Goal: Task Accomplishment & Management: Use online tool/utility

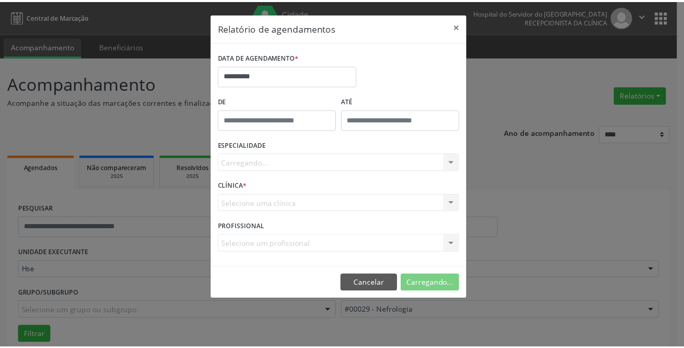
scroll to position [71, 0]
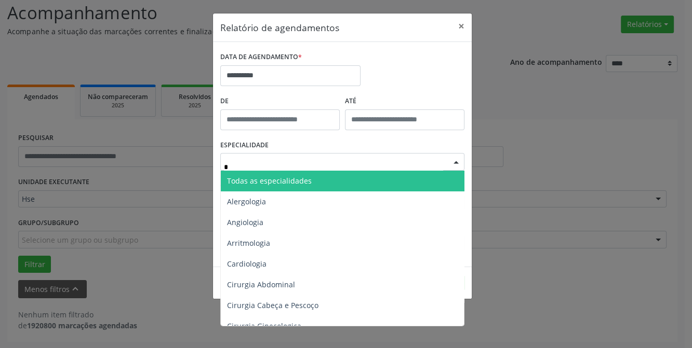
type input "**"
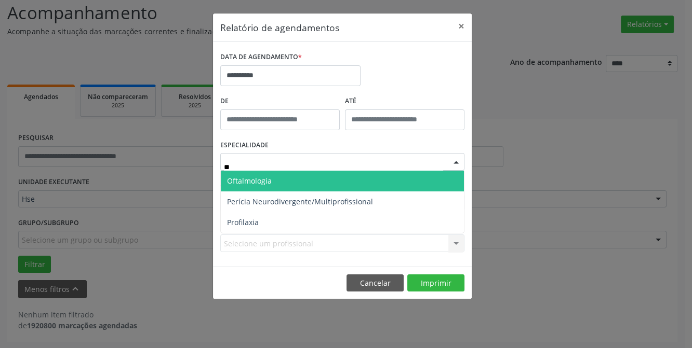
click at [263, 177] on span "Oftalmologia" at bounding box center [249, 181] width 45 height 10
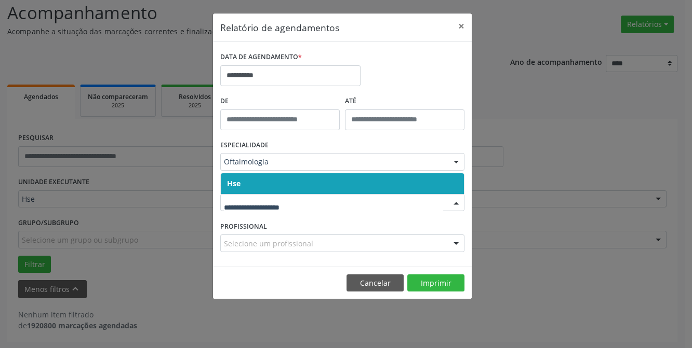
click at [260, 181] on span "Hse" at bounding box center [342, 183] width 243 height 21
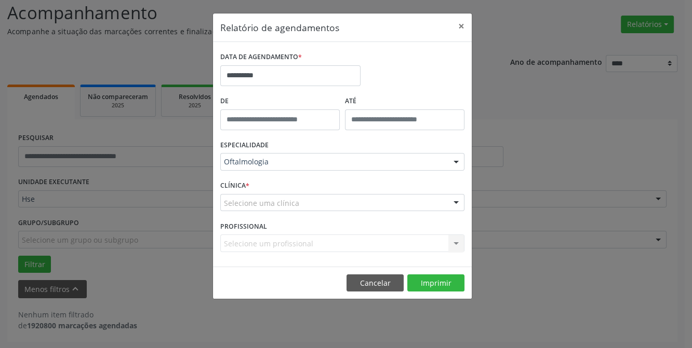
click at [264, 241] on div "Selecione um profissional Nenhum resultado encontrado para: " " Não há nenhuma …" at bounding box center [342, 244] width 244 height 18
click at [415, 204] on div "Selecione uma clínica" at bounding box center [342, 203] width 244 height 18
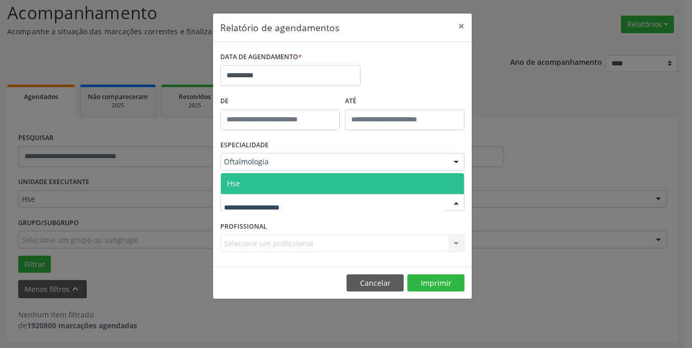
click at [262, 178] on span "Hse" at bounding box center [342, 183] width 243 height 21
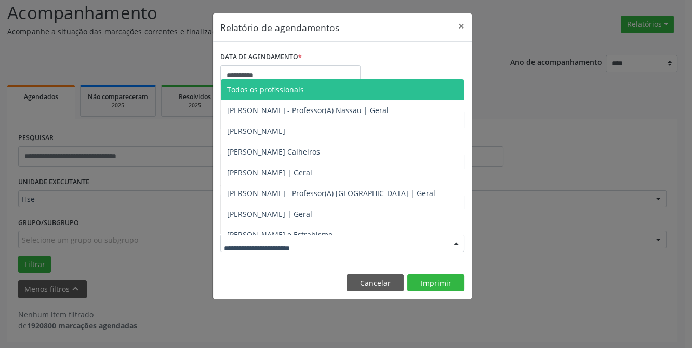
click at [451, 249] on div at bounding box center [456, 244] width 16 height 18
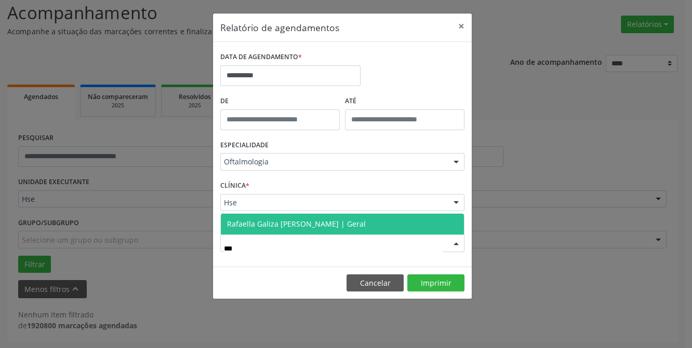
type input "****"
click at [345, 223] on span "Rafaella Galiza [PERSON_NAME] | Geral" at bounding box center [296, 224] width 139 height 10
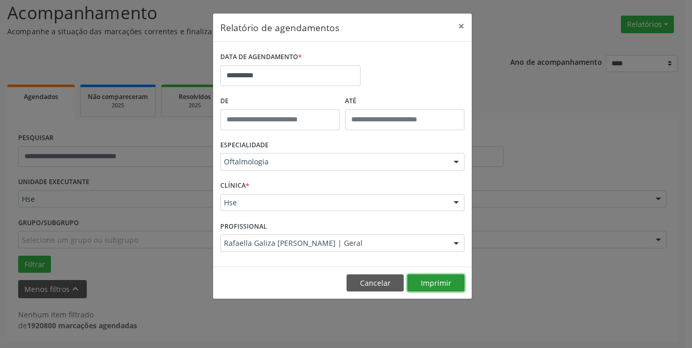
click at [451, 281] on button "Imprimir" at bounding box center [435, 284] width 57 height 18
click at [462, 28] on button "×" at bounding box center [461, 26] width 21 height 25
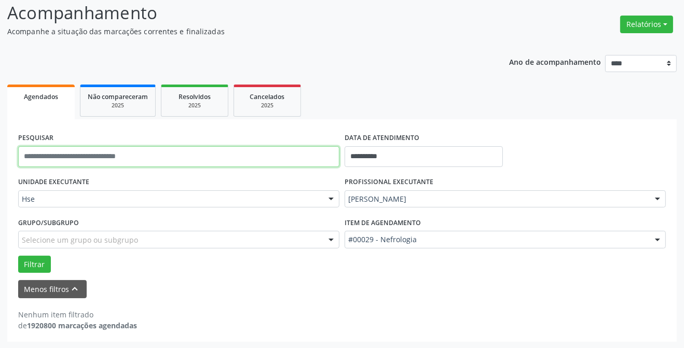
click at [115, 156] on input "text" at bounding box center [178, 156] width 321 height 21
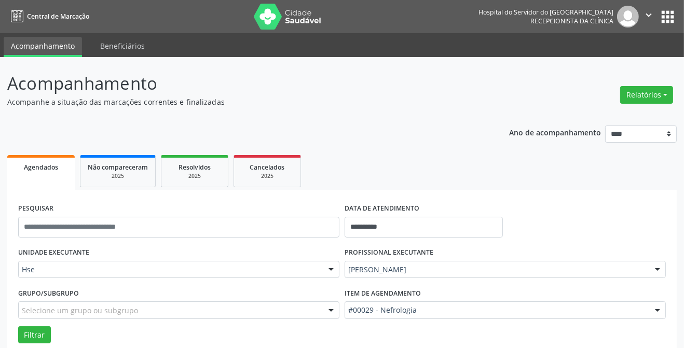
click at [53, 47] on link "Acompanhamento" at bounding box center [43, 47] width 78 height 20
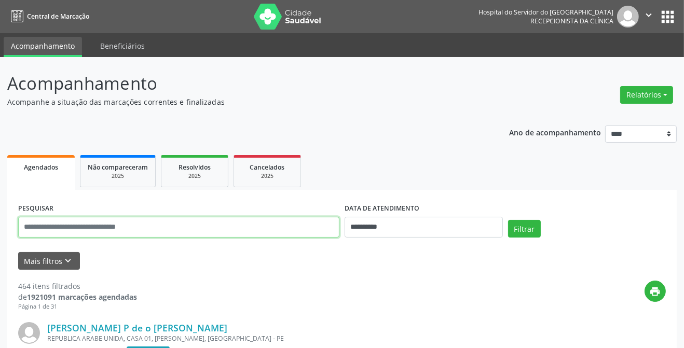
drag, startPoint x: 0, startPoint y: 0, endPoint x: 257, endPoint y: 230, distance: 344.6
click at [257, 230] on input "text" at bounding box center [178, 227] width 321 height 21
type input "**********"
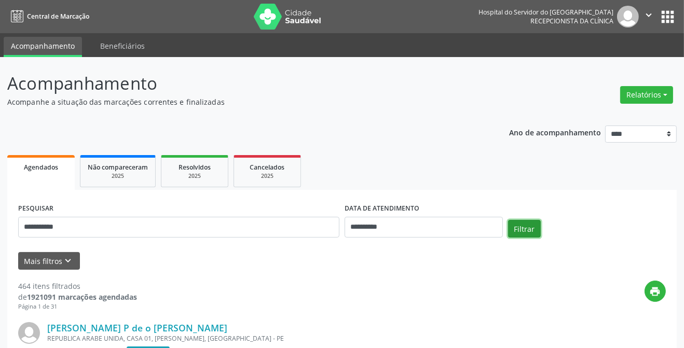
click at [515, 228] on button "Filtrar" at bounding box center [524, 229] width 33 height 18
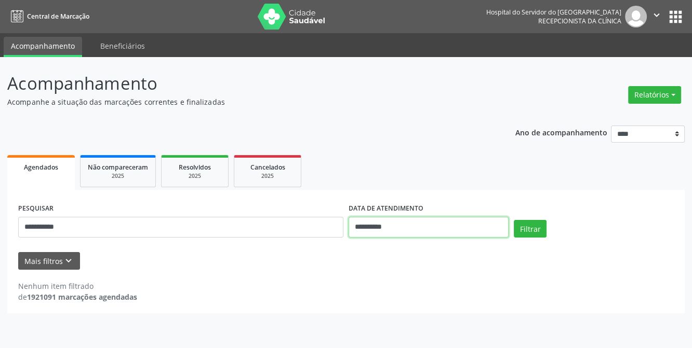
click at [432, 228] on input "**********" at bounding box center [428, 227] width 160 height 21
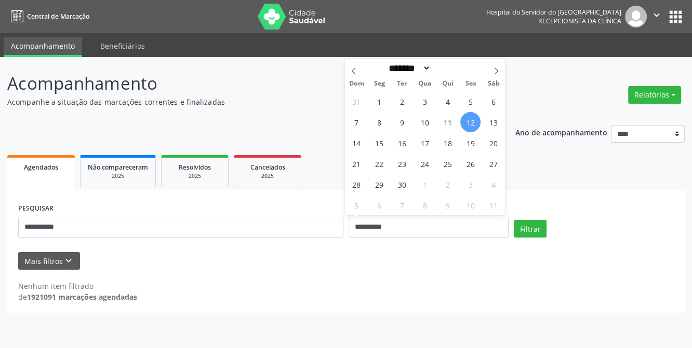
click at [419, 250] on form "**********" at bounding box center [345, 235] width 655 height 69
drag, startPoint x: 408, startPoint y: 221, endPoint x: 298, endPoint y: 234, distance: 111.4
click at [298, 234] on div "**********" at bounding box center [346, 223] width 661 height 44
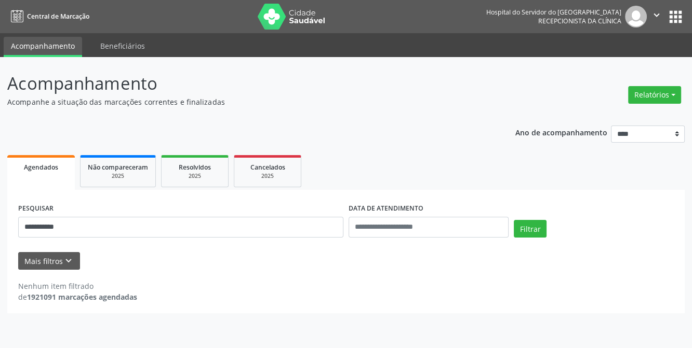
click at [290, 270] on div "Nenhum item filtrado de 1921091 marcações agendadas" at bounding box center [345, 286] width 655 height 33
click at [527, 230] on button "Filtrar" at bounding box center [530, 229] width 33 height 18
click at [430, 228] on input "text" at bounding box center [428, 227] width 160 height 21
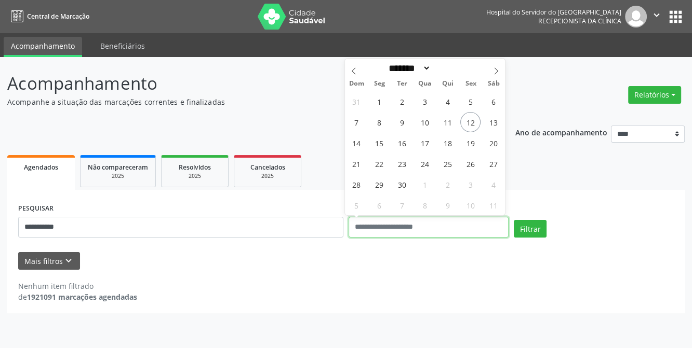
click at [396, 226] on input "text" at bounding box center [428, 227] width 160 height 21
click at [259, 123] on div "**********" at bounding box center [345, 216] width 677 height 196
click at [415, 222] on input "text" at bounding box center [428, 227] width 160 height 21
click at [470, 125] on span "12" at bounding box center [470, 122] width 20 height 20
type input "**********"
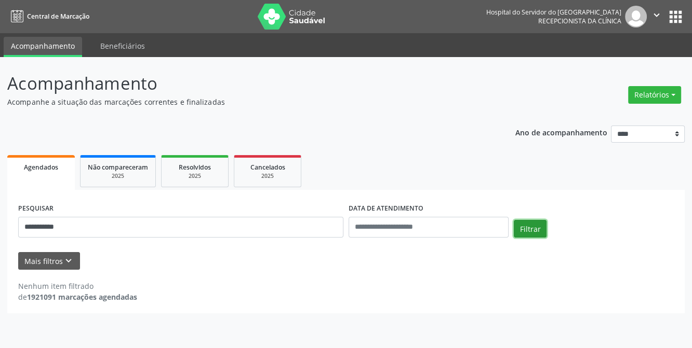
click at [530, 237] on button "Filtrar" at bounding box center [530, 229] width 33 height 18
click at [66, 265] on icon "keyboard_arrow_down" at bounding box center [68, 260] width 11 height 11
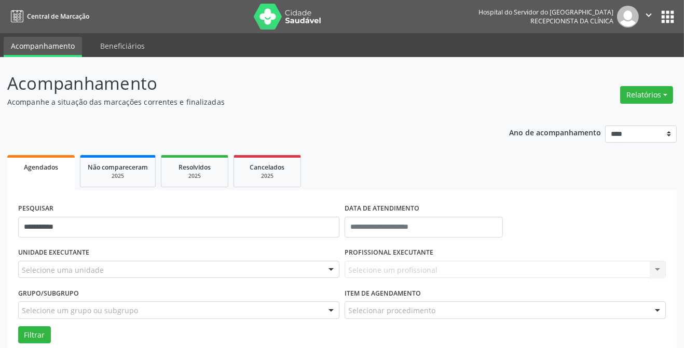
scroll to position [71, 0]
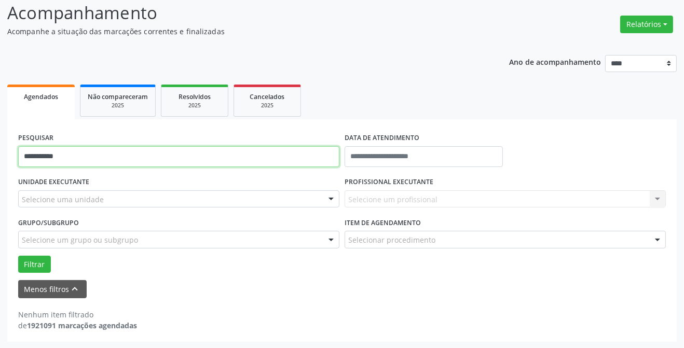
drag, startPoint x: 83, startPoint y: 160, endPoint x: 0, endPoint y: 160, distance: 82.6
click at [0, 160] on div "**********" at bounding box center [342, 167] width 684 height 363
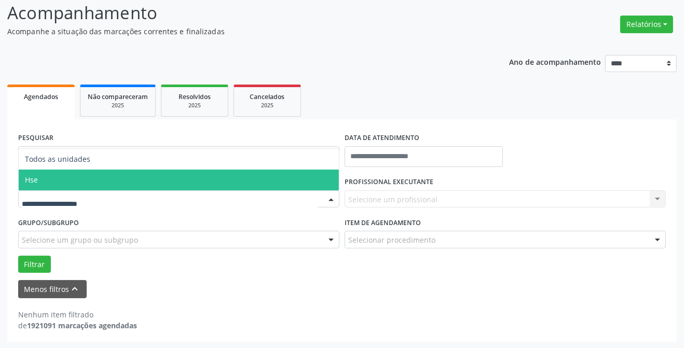
click at [71, 181] on span "Hse" at bounding box center [179, 180] width 320 height 21
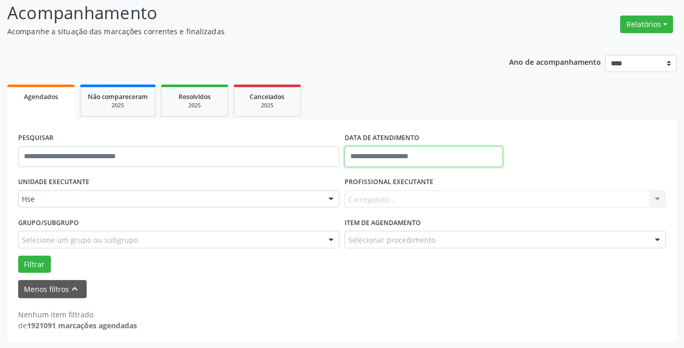
click at [391, 155] on input "text" at bounding box center [424, 156] width 158 height 21
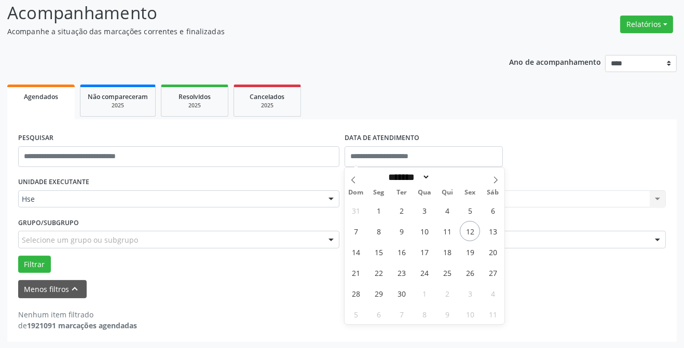
click at [459, 227] on div "31 1 2 3 4 5 6 7 8 9 10 11 12 13 14 15 16 17 18 19 20 21 22 23 24 25 26 27 28 2…" at bounding box center [425, 262] width 160 height 125
click at [467, 229] on span "12" at bounding box center [470, 231] width 20 height 20
type input "**********"
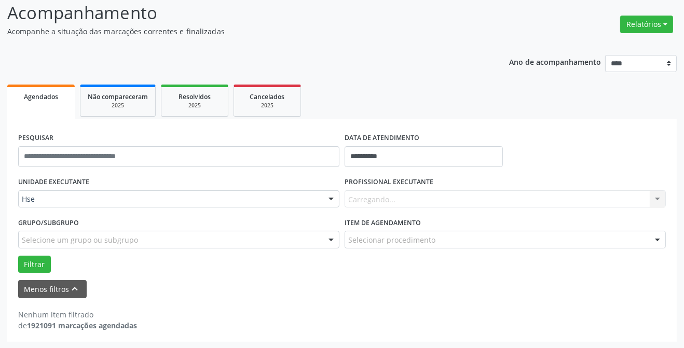
click at [431, 194] on div "Carregando... Nenhum resultado encontrado para: " " Não há nenhuma opção para s…" at bounding box center [505, 200] width 321 height 18
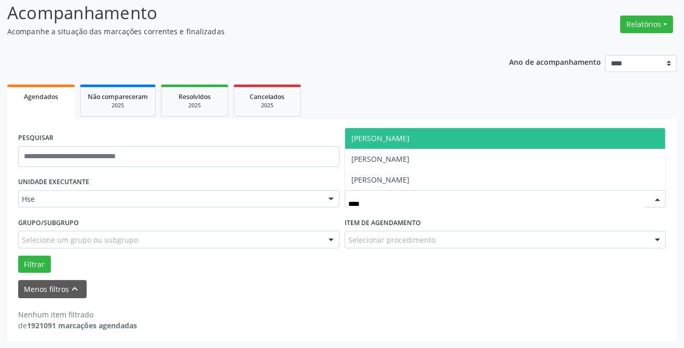
type input "*****"
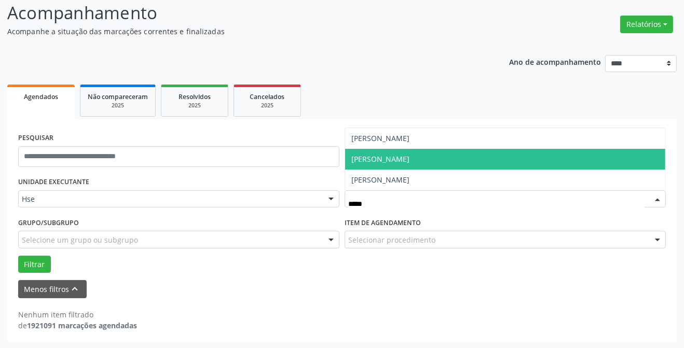
click at [400, 165] on span "[PERSON_NAME]" at bounding box center [505, 159] width 320 height 21
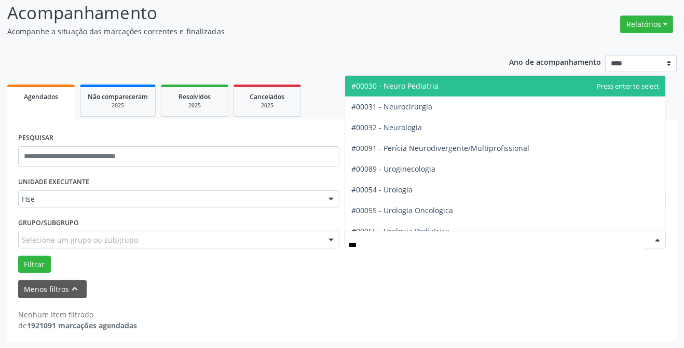
type input "****"
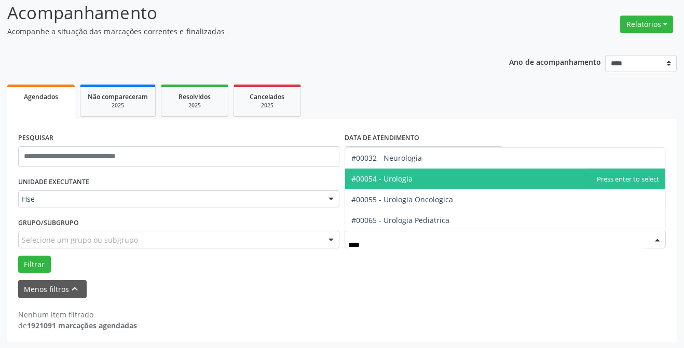
click at [404, 182] on span "#00054 - Urologia" at bounding box center [382, 179] width 61 height 10
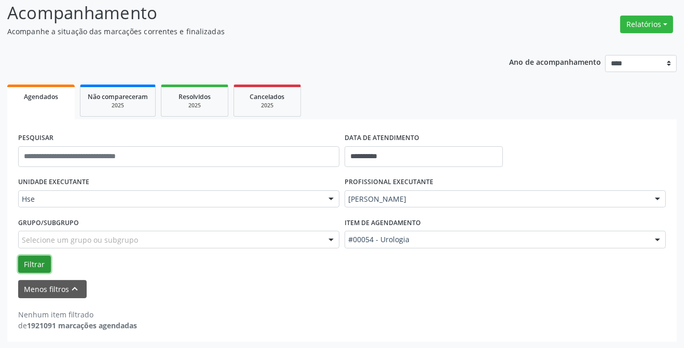
click at [38, 264] on button "Filtrar" at bounding box center [34, 265] width 33 height 18
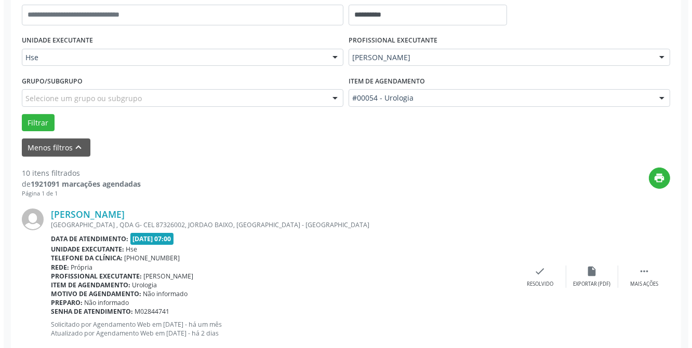
scroll to position [260, 0]
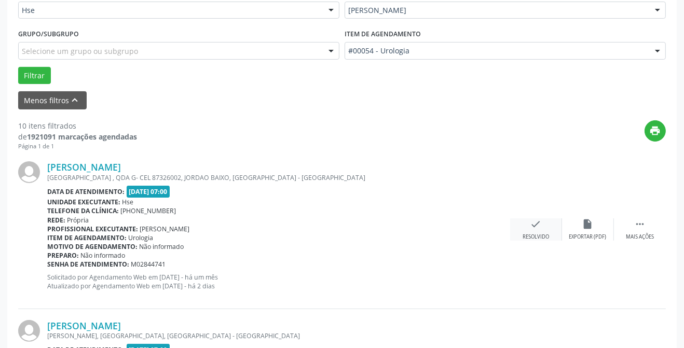
click at [531, 227] on icon "check" at bounding box center [536, 224] width 11 height 11
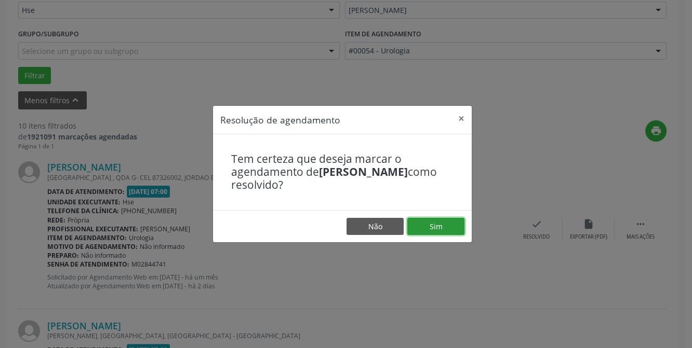
click at [433, 227] on button "Sim" at bounding box center [435, 227] width 57 height 18
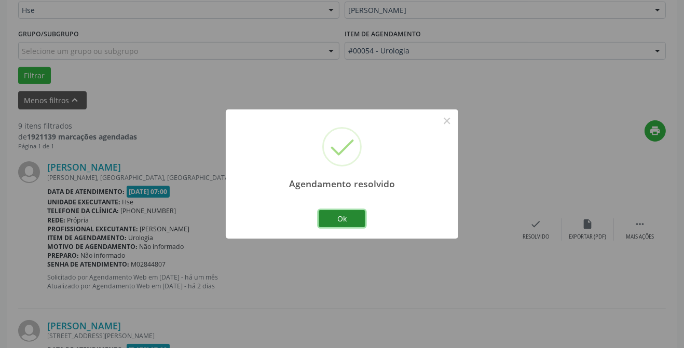
click at [335, 223] on button "Ok" at bounding box center [342, 219] width 47 height 18
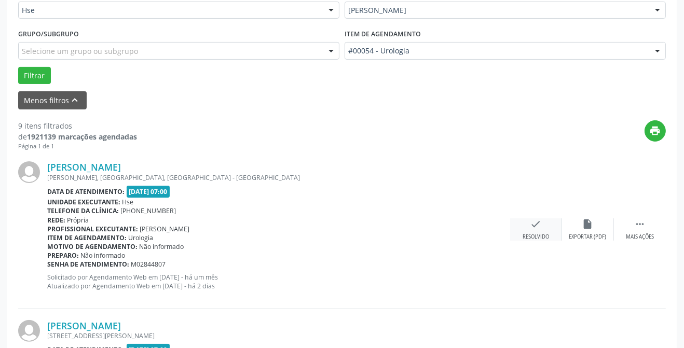
click at [535, 227] on icon "check" at bounding box center [536, 224] width 11 height 11
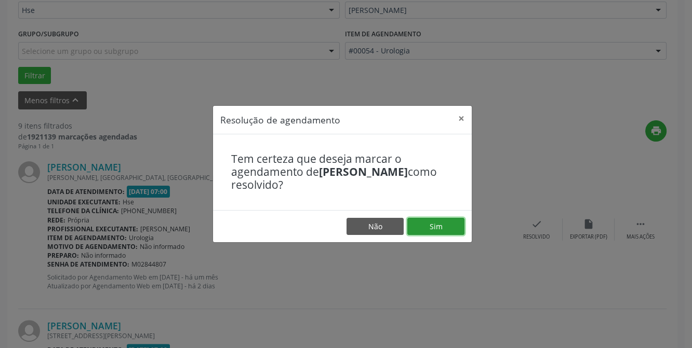
click at [450, 223] on button "Sim" at bounding box center [435, 227] width 57 height 18
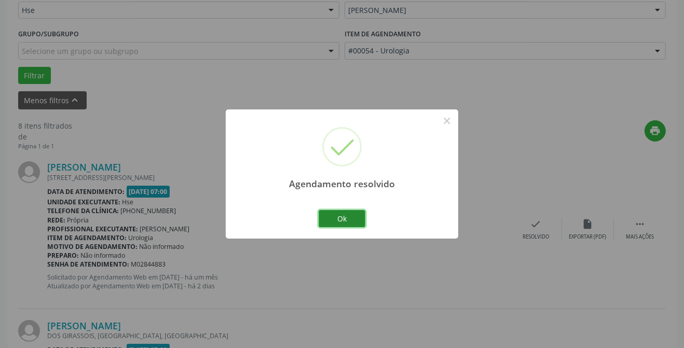
click at [343, 222] on button "Ok" at bounding box center [342, 219] width 47 height 18
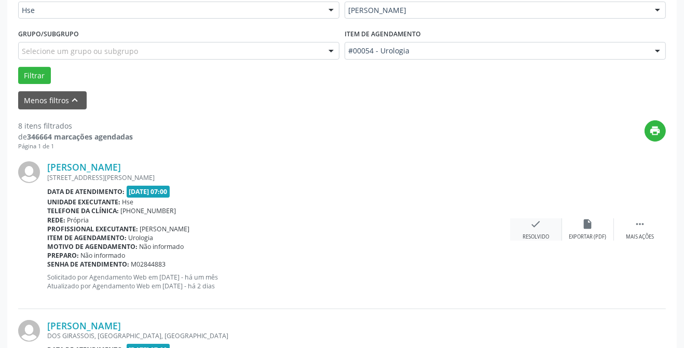
click at [524, 228] on div "check Resolvido" at bounding box center [536, 230] width 52 height 22
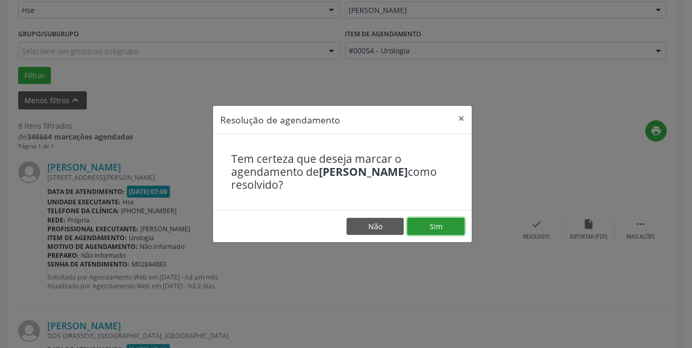
click at [445, 227] on button "Sim" at bounding box center [435, 227] width 57 height 18
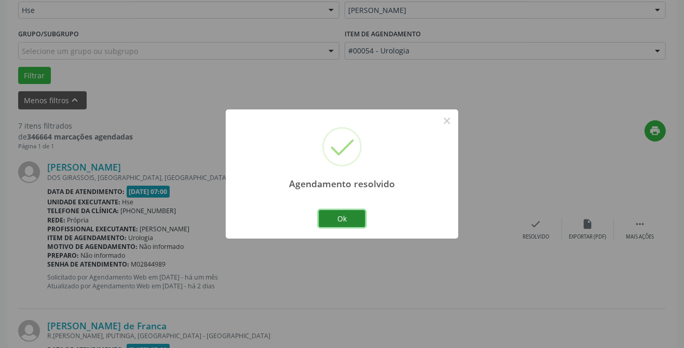
click at [342, 219] on button "Ok" at bounding box center [342, 219] width 47 height 18
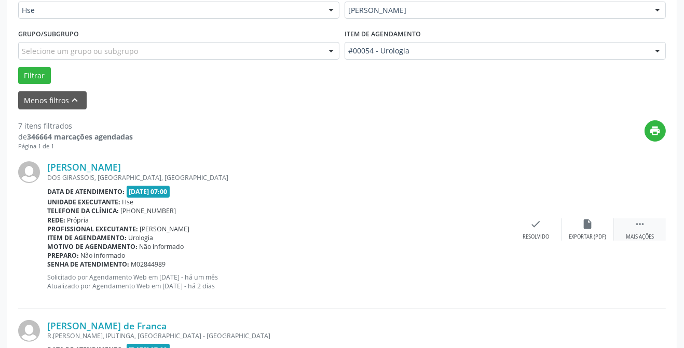
click at [650, 236] on div "Mais ações" at bounding box center [640, 237] width 28 height 7
click at [592, 226] on icon "alarm_off" at bounding box center [588, 224] width 11 height 11
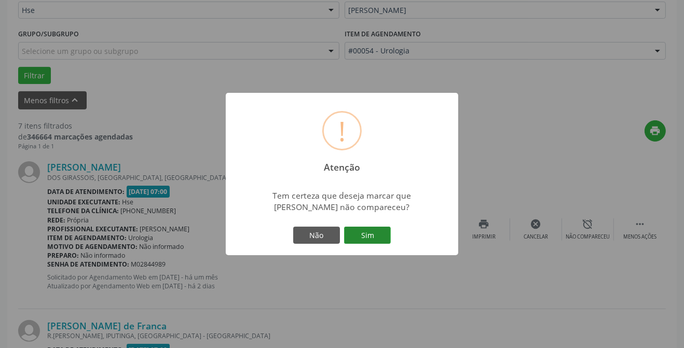
click at [373, 228] on button "Sim" at bounding box center [367, 236] width 47 height 18
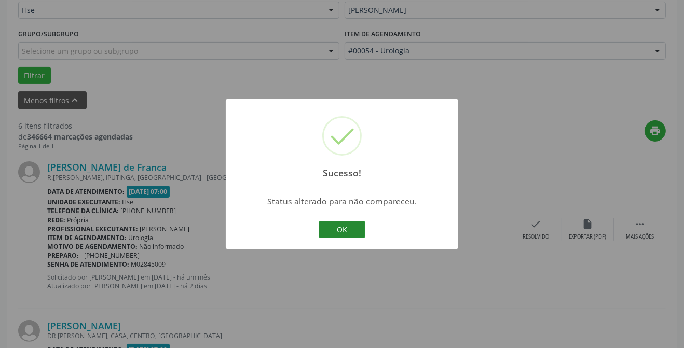
click at [355, 228] on button "OK" at bounding box center [342, 230] width 47 height 18
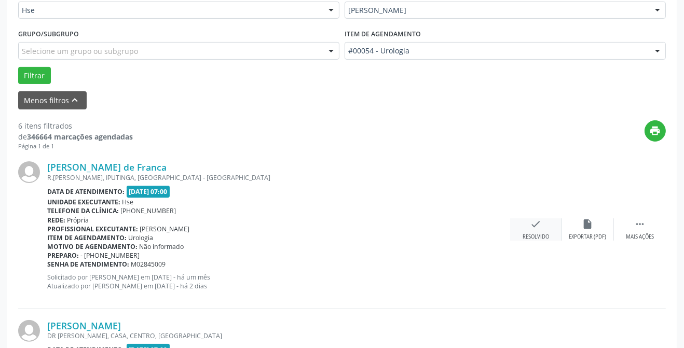
click at [533, 228] on icon "check" at bounding box center [536, 224] width 11 height 11
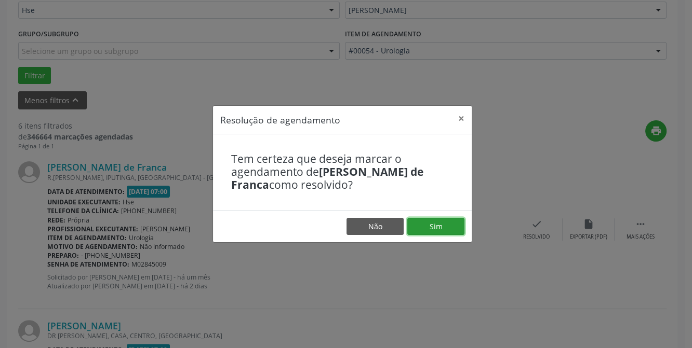
click at [428, 226] on button "Sim" at bounding box center [435, 227] width 57 height 18
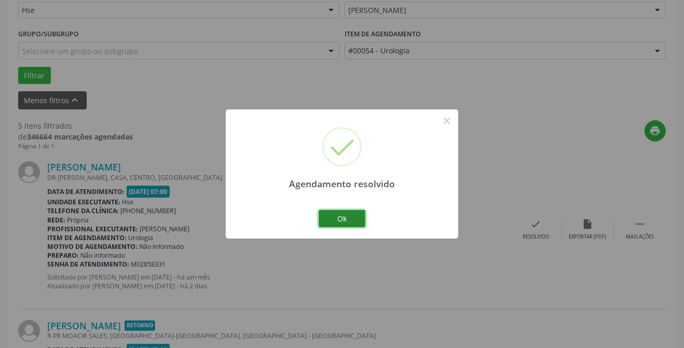
click at [338, 221] on button "Ok" at bounding box center [342, 219] width 47 height 18
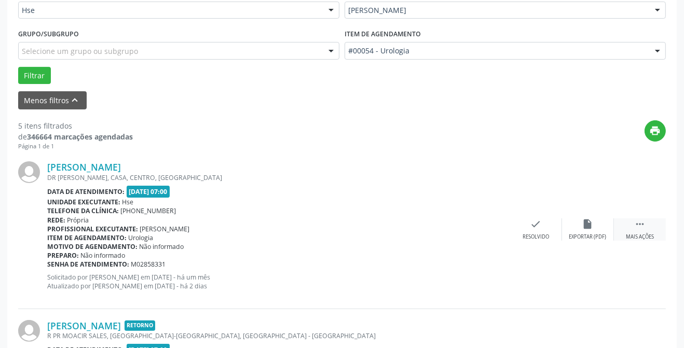
click at [635, 229] on icon "" at bounding box center [640, 224] width 11 height 11
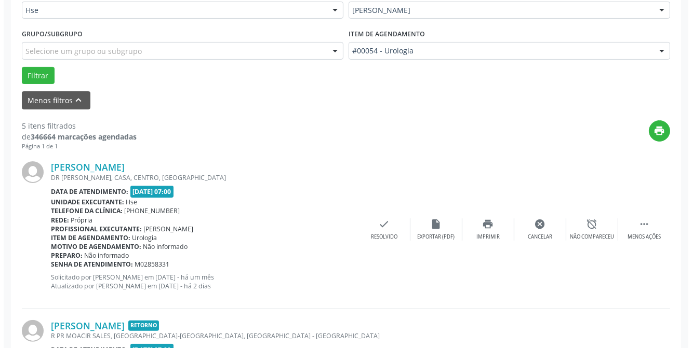
scroll to position [354, 0]
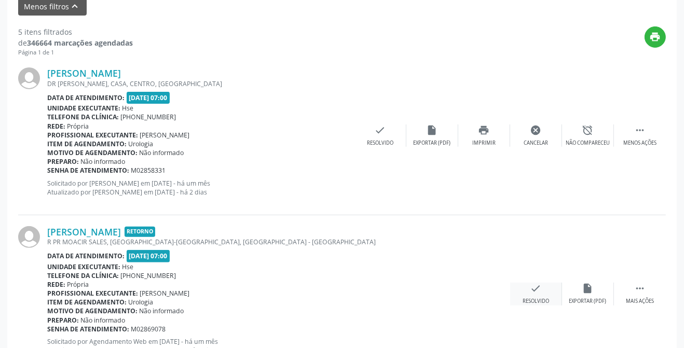
click at [538, 298] on div "Resolvido" at bounding box center [536, 301] width 26 height 7
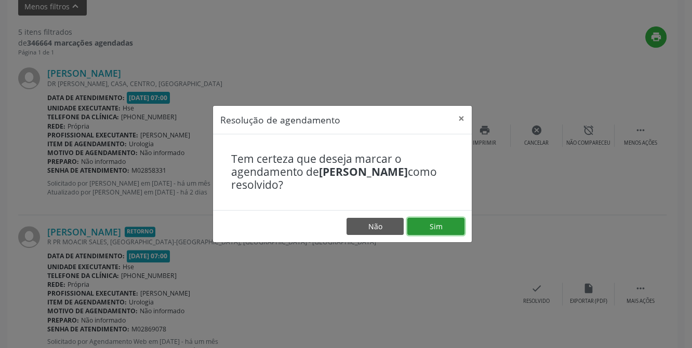
click at [429, 230] on button "Sim" at bounding box center [435, 227] width 57 height 18
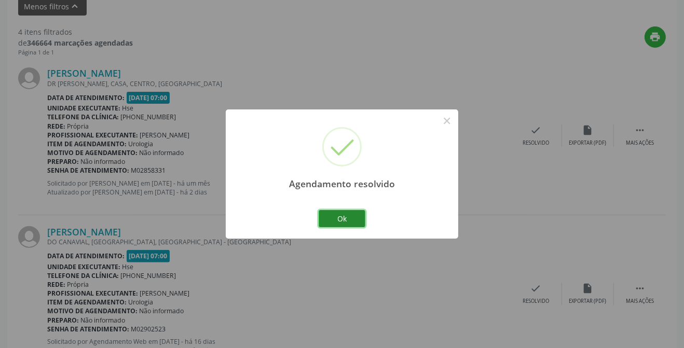
click at [331, 223] on button "Ok" at bounding box center [342, 219] width 47 height 18
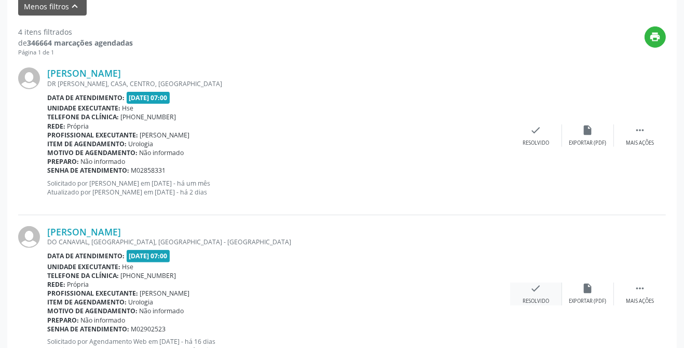
click at [530, 299] on div "Resolvido" at bounding box center [536, 301] width 26 height 7
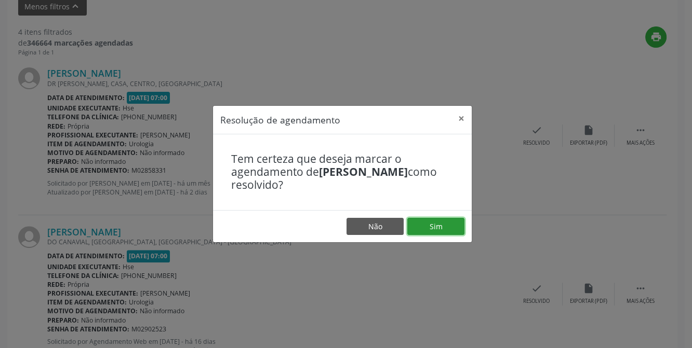
click at [447, 226] on button "Sim" at bounding box center [435, 227] width 57 height 18
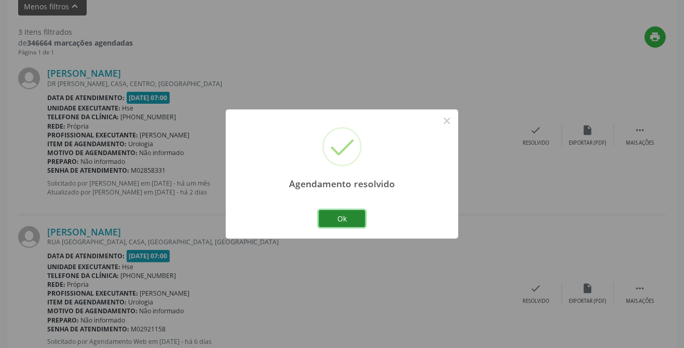
click at [338, 220] on button "Ok" at bounding box center [342, 219] width 47 height 18
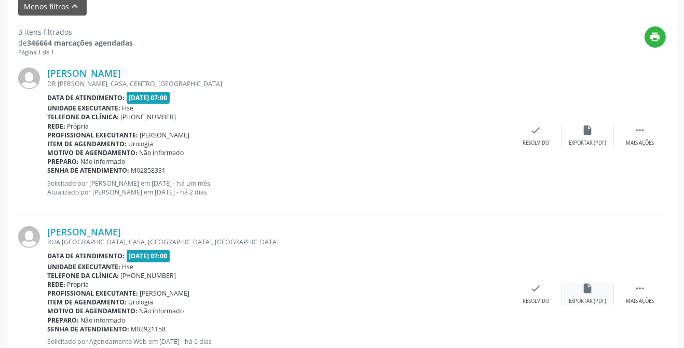
click at [564, 295] on div "insert_drive_file Exportar (PDF)" at bounding box center [588, 294] width 52 height 22
click at [529, 299] on div "Resolvido" at bounding box center [536, 301] width 26 height 7
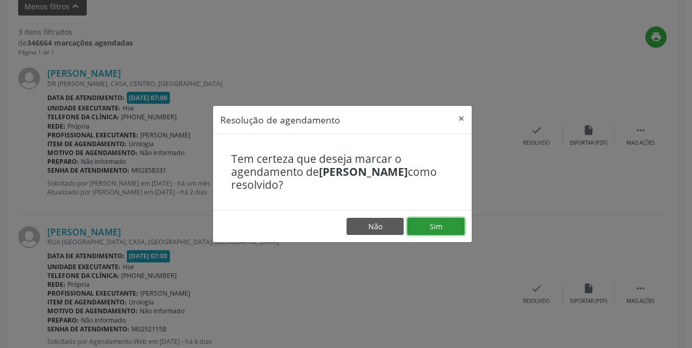
click at [434, 222] on button "Sim" at bounding box center [435, 227] width 57 height 18
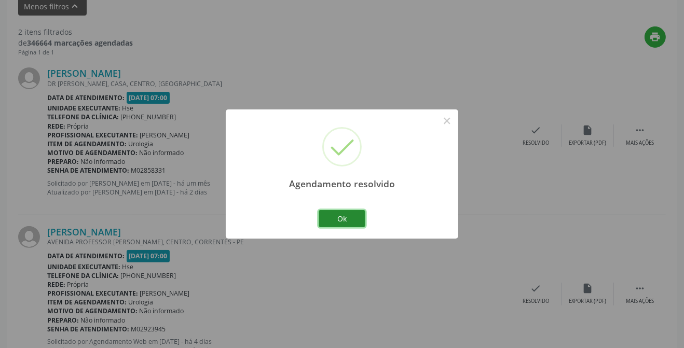
click at [346, 217] on button "Ok" at bounding box center [342, 219] width 47 height 18
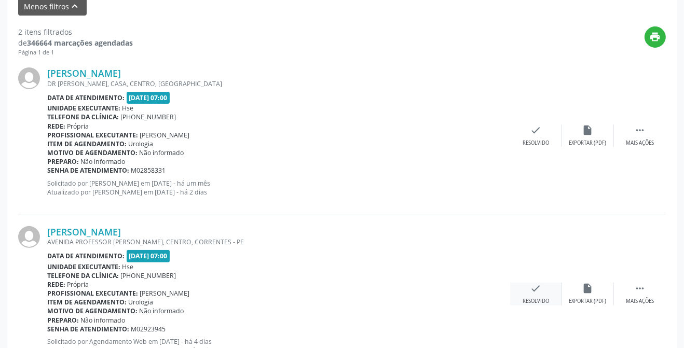
click at [530, 294] on div "check Resolvido" at bounding box center [536, 294] width 52 height 22
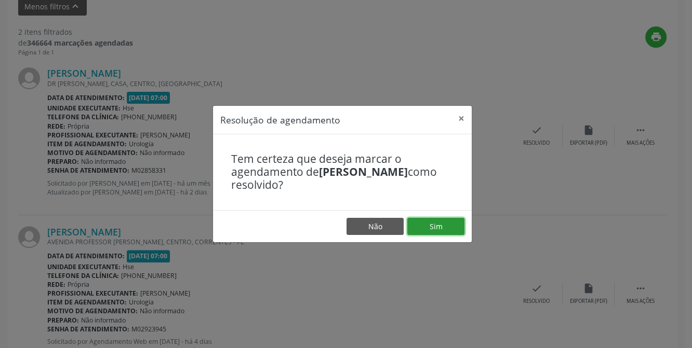
click at [441, 223] on button "Sim" at bounding box center [435, 227] width 57 height 18
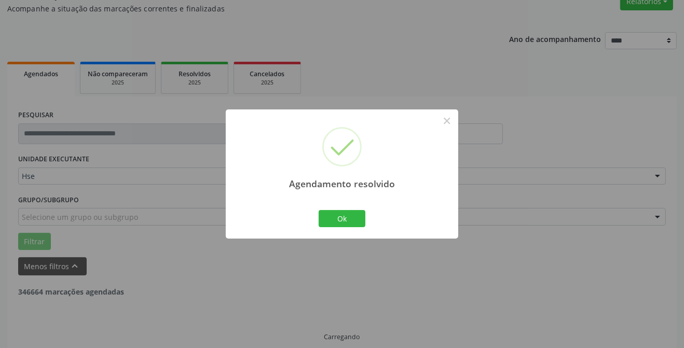
scroll to position [238, 0]
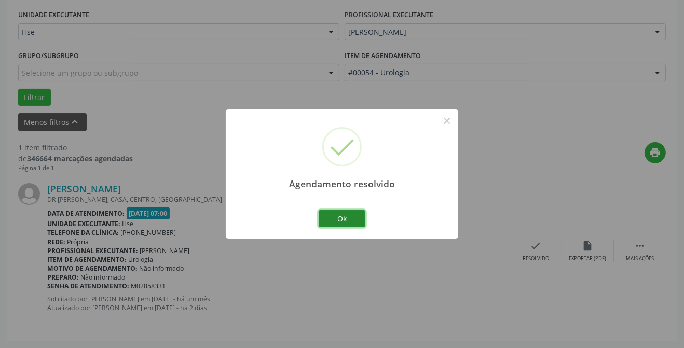
click at [348, 223] on button "Ok" at bounding box center [342, 219] width 47 height 18
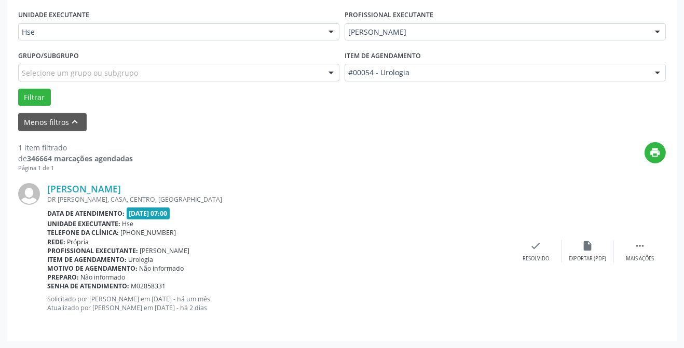
scroll to position [143, 0]
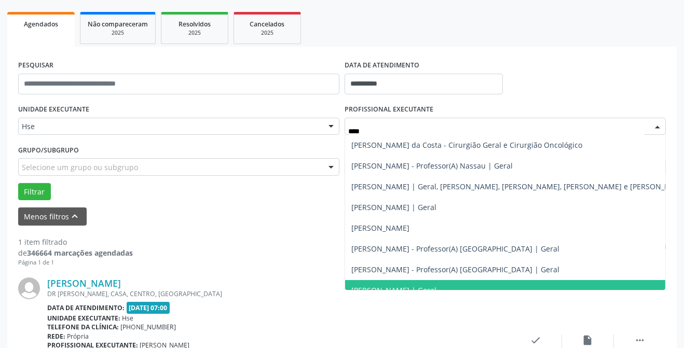
type input "*****"
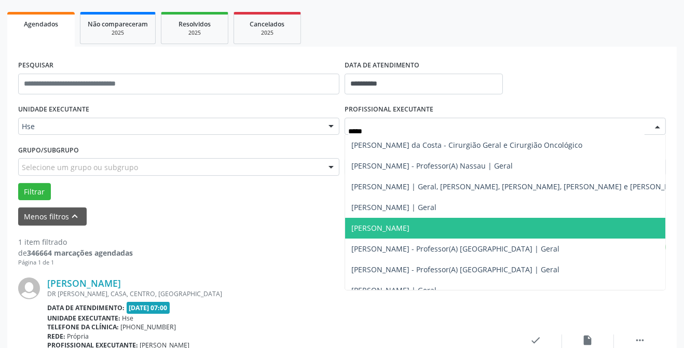
click at [378, 232] on span "[PERSON_NAME]" at bounding box center [381, 228] width 58 height 10
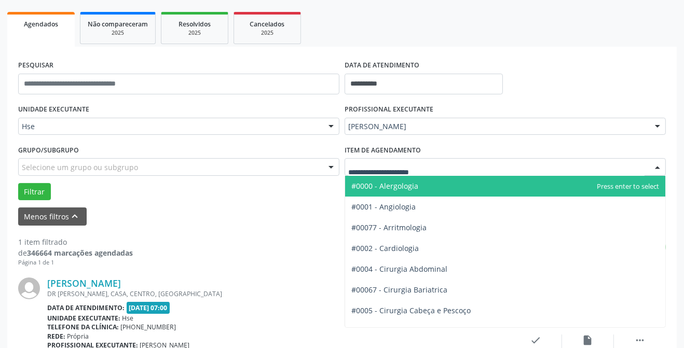
click at [309, 216] on div "Menos filtros keyboard_arrow_up" at bounding box center [342, 217] width 653 height 18
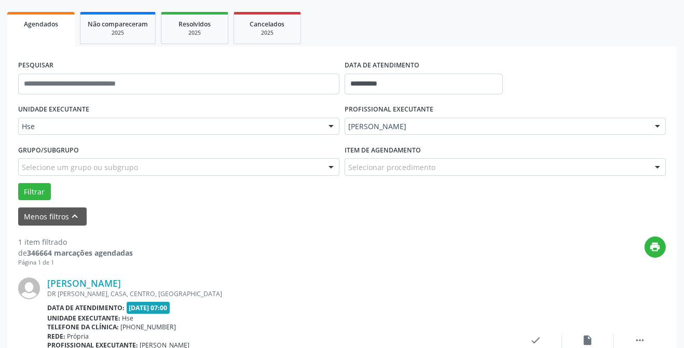
click at [309, 208] on div "Menos filtros keyboard_arrow_up" at bounding box center [342, 217] width 653 height 18
click at [40, 194] on button "Filtrar" at bounding box center [34, 192] width 33 height 18
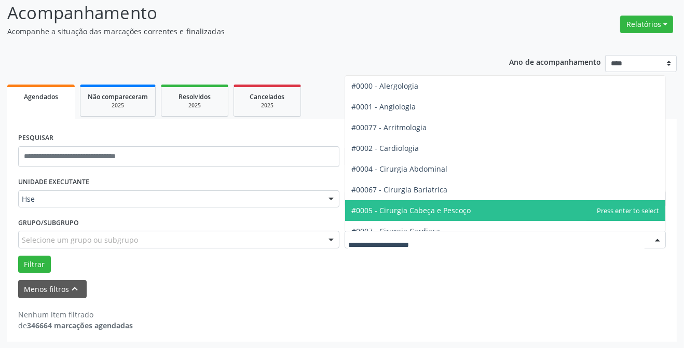
scroll to position [47, 0]
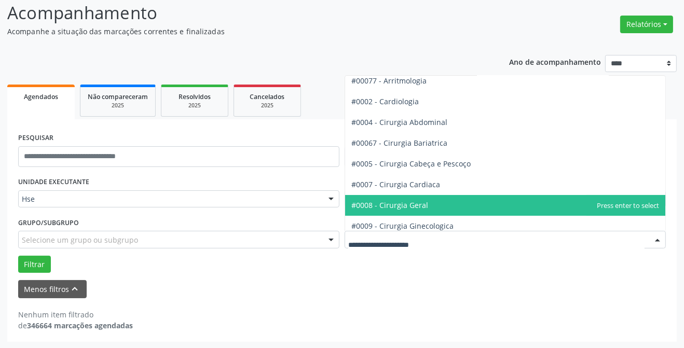
click at [398, 200] on span "#0008 - Cirurgia Geral" at bounding box center [390, 205] width 77 height 10
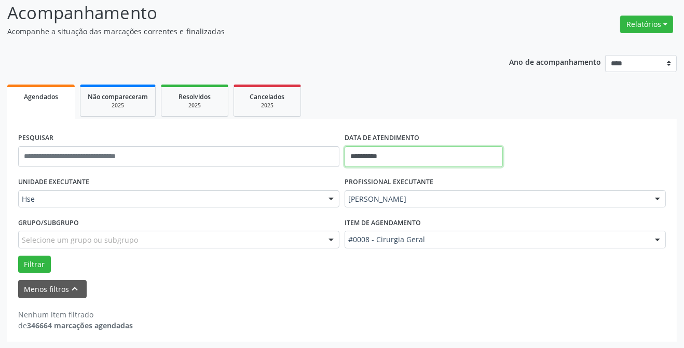
click at [384, 158] on input "**********" at bounding box center [424, 156] width 158 height 21
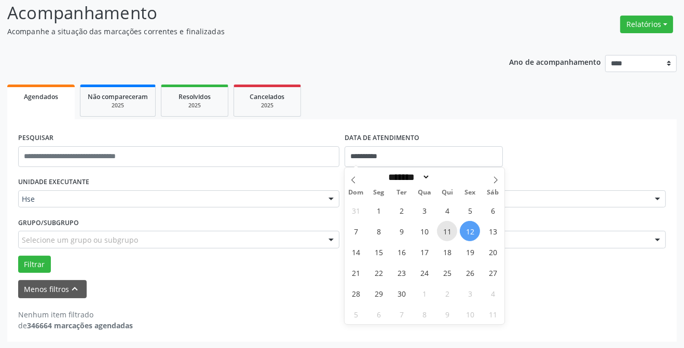
click at [447, 238] on span "11" at bounding box center [447, 231] width 20 height 20
type input "**********"
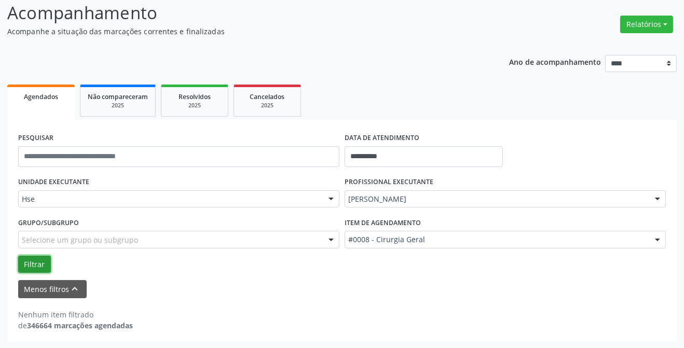
click at [44, 266] on button "Filtrar" at bounding box center [34, 265] width 33 height 18
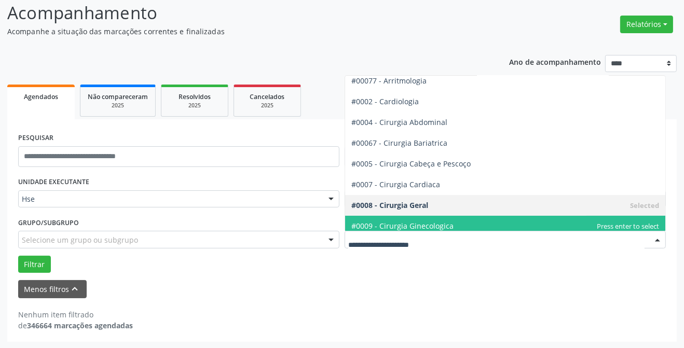
click at [547, 237] on input "text" at bounding box center [496, 245] width 296 height 21
click at [532, 261] on div "Filtrar" at bounding box center [342, 265] width 653 height 18
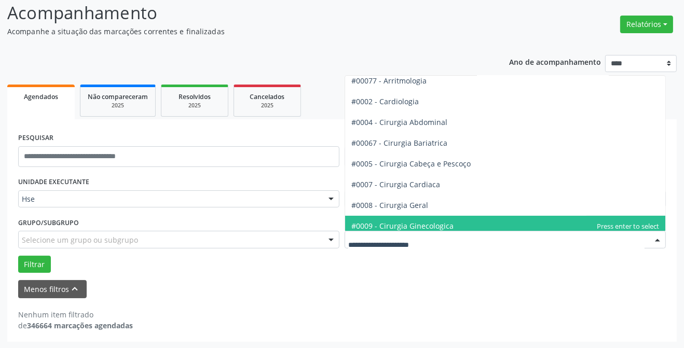
drag, startPoint x: 468, startPoint y: 263, endPoint x: 462, endPoint y: 266, distance: 6.8
click at [468, 264] on div "Filtrar" at bounding box center [342, 265] width 653 height 18
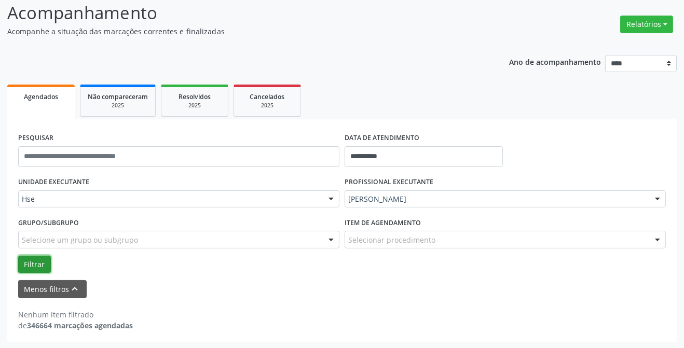
click at [35, 265] on button "Filtrar" at bounding box center [34, 265] width 33 height 18
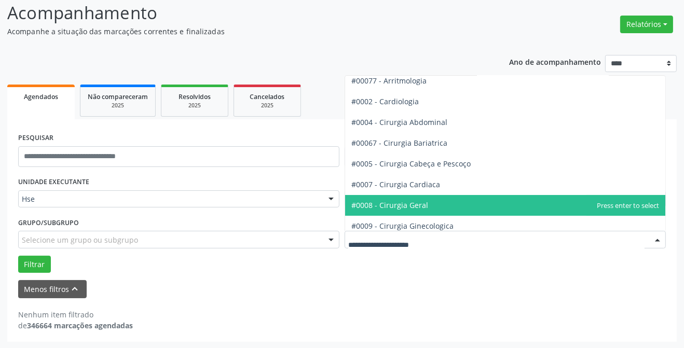
click at [395, 206] on span "#0008 - Cirurgia Geral" at bounding box center [390, 205] width 77 height 10
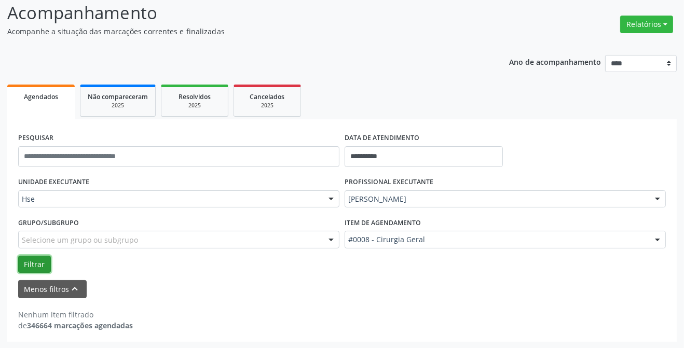
click at [28, 267] on button "Filtrar" at bounding box center [34, 265] width 33 height 18
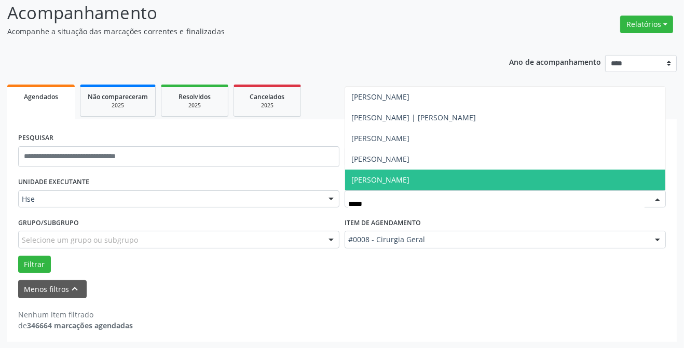
click at [423, 183] on span "[PERSON_NAME]" at bounding box center [505, 180] width 320 height 21
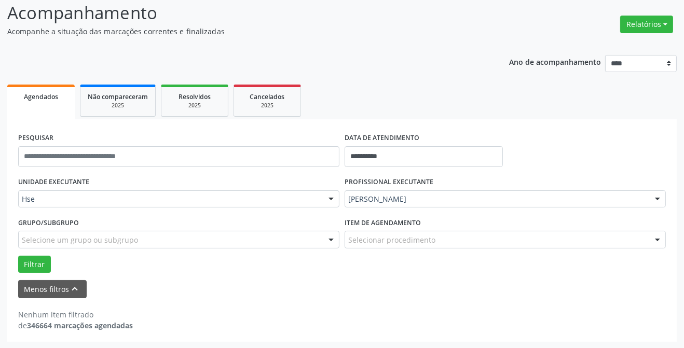
click at [363, 261] on div "Filtrar" at bounding box center [342, 265] width 653 height 18
click at [33, 263] on button "Filtrar" at bounding box center [34, 265] width 33 height 18
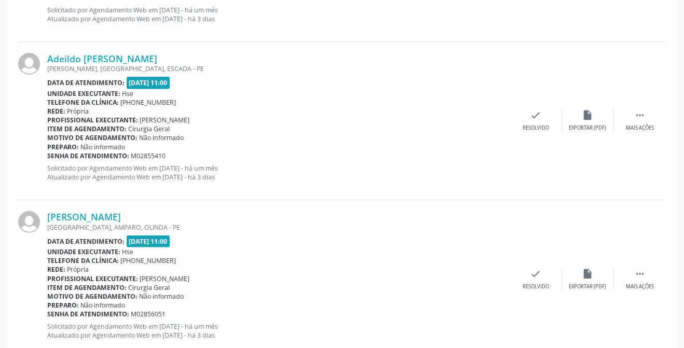
scroll to position [338, 0]
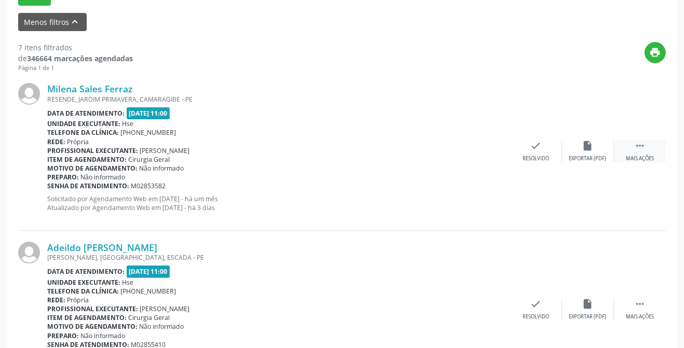
click at [638, 152] on div " Mais ações" at bounding box center [640, 151] width 52 height 22
click at [583, 150] on icon "alarm_off" at bounding box center [588, 145] width 11 height 11
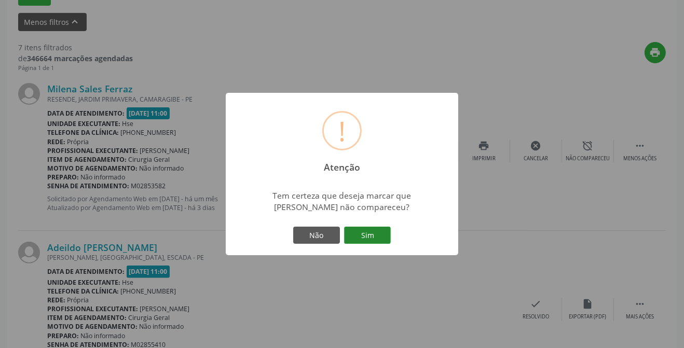
click at [379, 233] on button "Sim" at bounding box center [367, 236] width 47 height 18
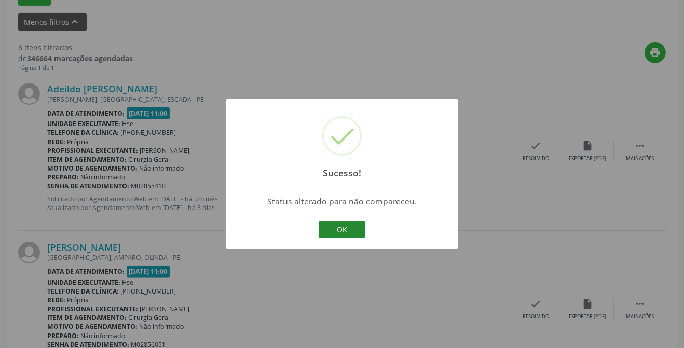
click at [352, 228] on button "OK" at bounding box center [342, 230] width 47 height 18
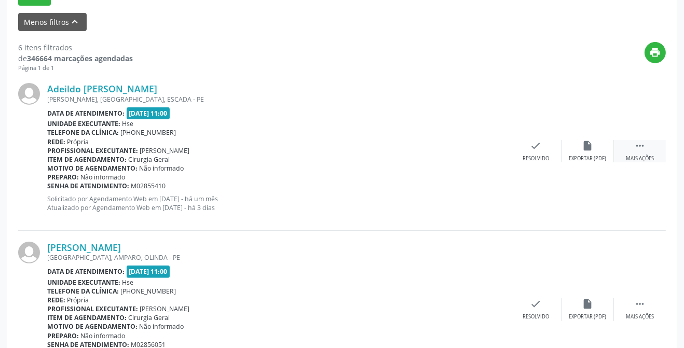
click at [641, 153] on div " Mais ações" at bounding box center [640, 151] width 52 height 22
click at [583, 156] on div "Não compareceu" at bounding box center [588, 158] width 44 height 7
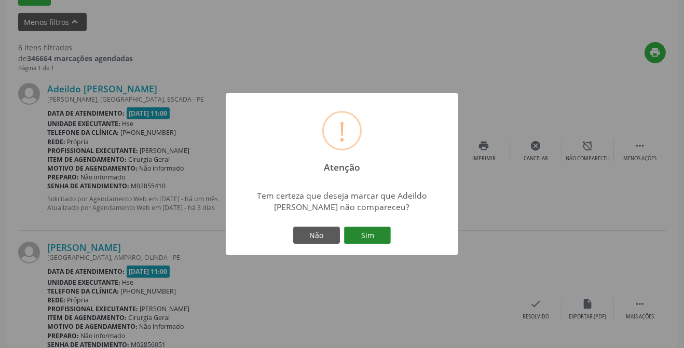
click at [378, 227] on button "Sim" at bounding box center [367, 236] width 47 height 18
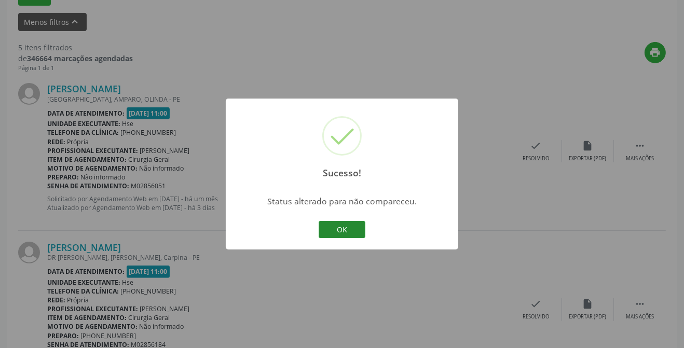
click at [353, 227] on button "OK" at bounding box center [342, 230] width 47 height 18
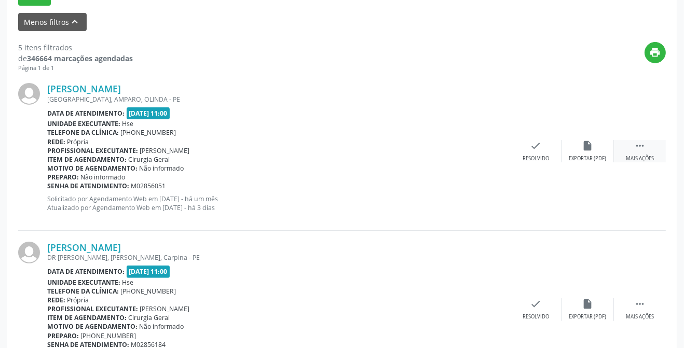
click at [641, 156] on div "Mais ações" at bounding box center [640, 158] width 28 height 7
click at [578, 156] on div "Não compareceu" at bounding box center [588, 158] width 44 height 7
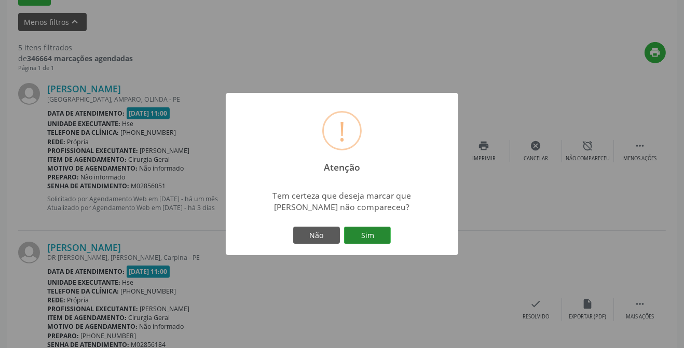
click at [369, 237] on button "Sim" at bounding box center [367, 236] width 47 height 18
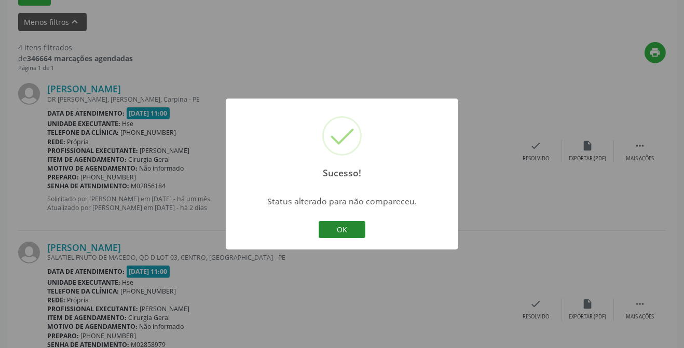
click at [329, 223] on button "OK" at bounding box center [342, 230] width 47 height 18
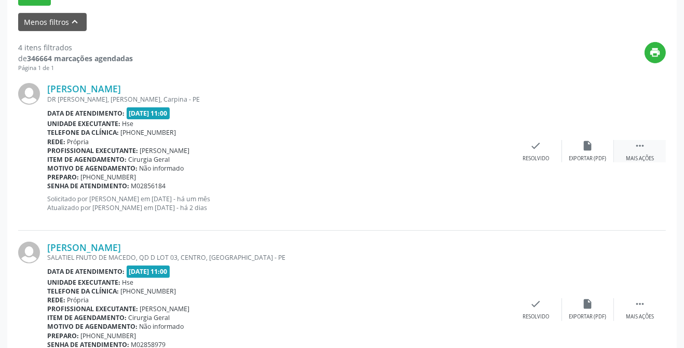
click at [648, 151] on div " Mais ações" at bounding box center [640, 151] width 52 height 22
click at [577, 146] on div "alarm_off Não compareceu" at bounding box center [588, 151] width 52 height 22
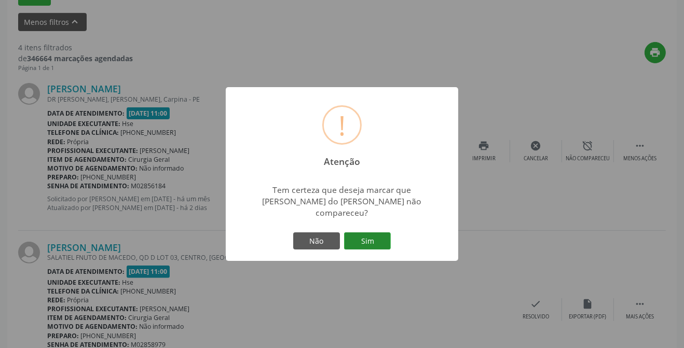
click at [389, 236] on button "Sim" at bounding box center [367, 242] width 47 height 18
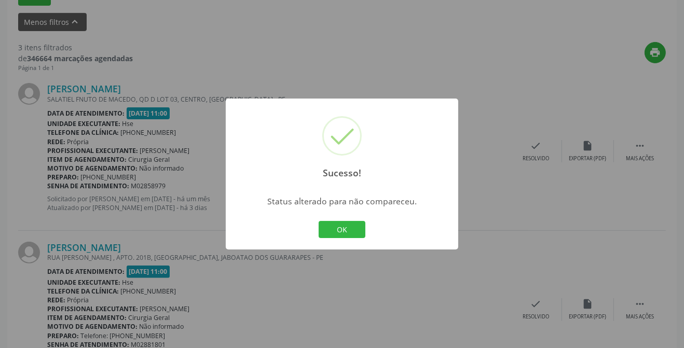
click at [332, 219] on div "OK Cancel" at bounding box center [342, 230] width 51 height 22
click at [332, 231] on button "OK" at bounding box center [342, 230] width 47 height 18
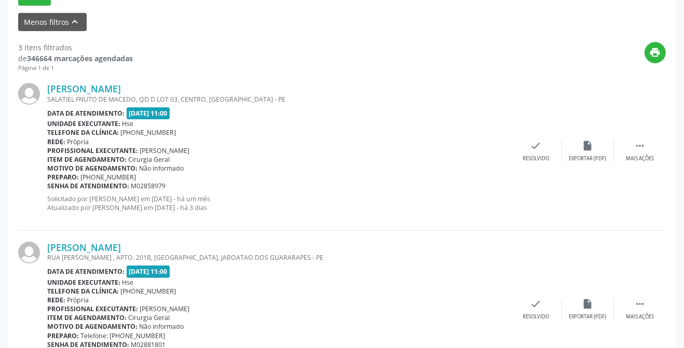
click at [635, 161] on div "[PERSON_NAME] SALATIEL FNUTO DE MACEDO, QD D LOT 03, CENTRO, [GEOGRAPHIC_DATA] …" at bounding box center [342, 151] width 648 height 158
click at [630, 152] on div " Mais ações" at bounding box center [640, 151] width 52 height 22
click at [576, 155] on div "Não compareceu" at bounding box center [588, 158] width 44 height 7
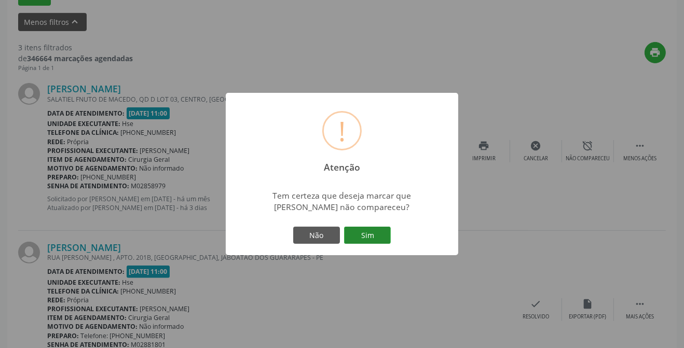
click at [360, 242] on button "Sim" at bounding box center [367, 236] width 47 height 18
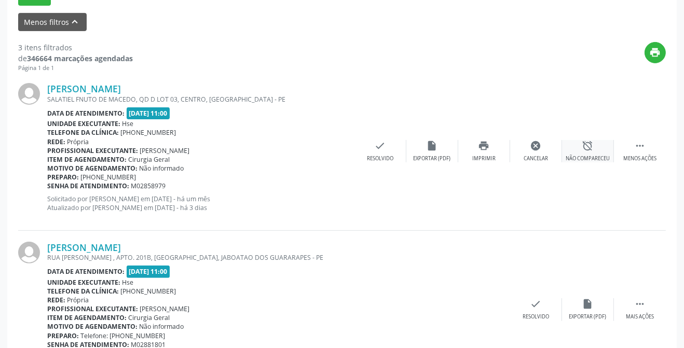
click at [592, 152] on div "alarm_off Não compareceu" at bounding box center [588, 151] width 52 height 22
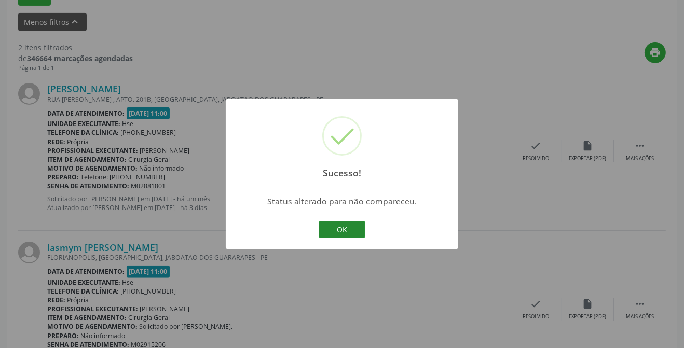
click at [345, 223] on button "OK" at bounding box center [342, 230] width 47 height 18
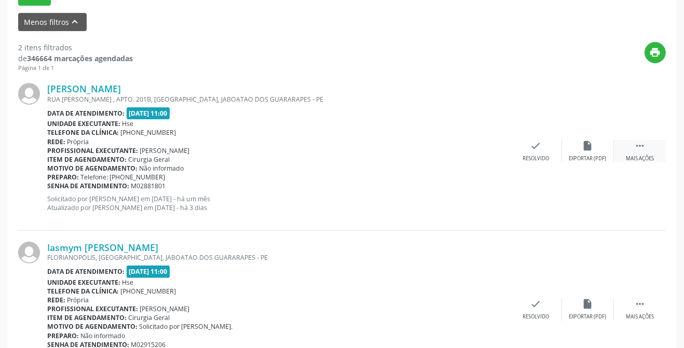
click at [648, 155] on div "Mais ações" at bounding box center [640, 158] width 28 height 7
click at [566, 146] on div "alarm_off Não compareceu" at bounding box center [588, 151] width 52 height 22
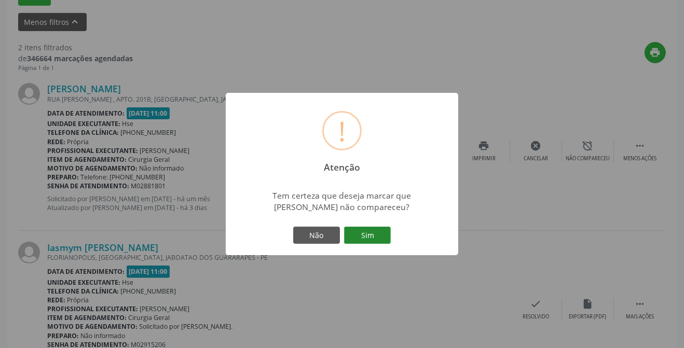
click at [370, 237] on button "Sim" at bounding box center [367, 236] width 47 height 18
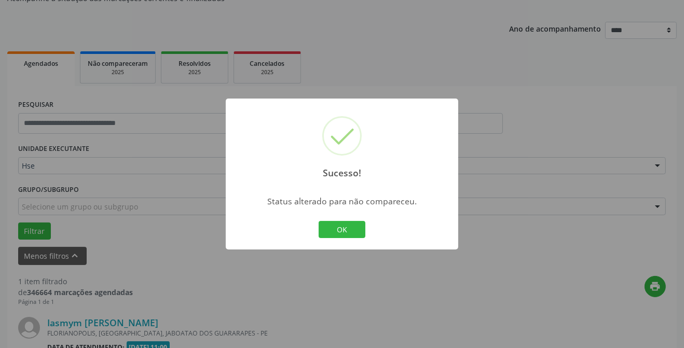
scroll to position [238, 0]
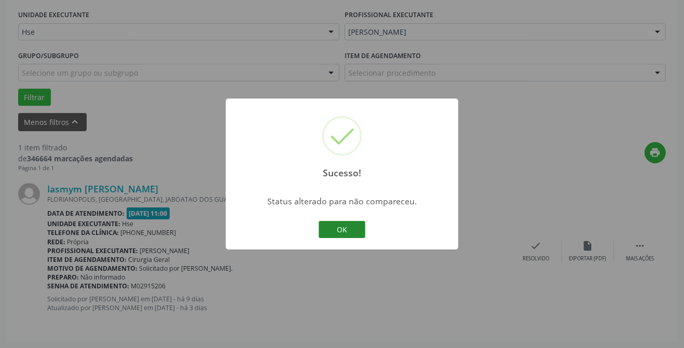
click at [347, 231] on button "OK" at bounding box center [342, 230] width 47 height 18
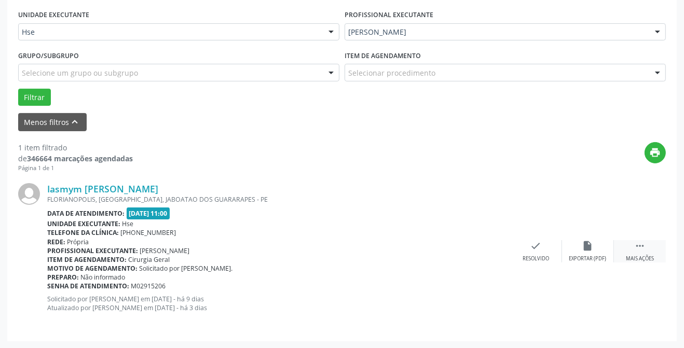
click at [632, 254] on div " Mais ações" at bounding box center [640, 251] width 52 height 22
click at [585, 243] on icon "alarm_off" at bounding box center [588, 245] width 11 height 11
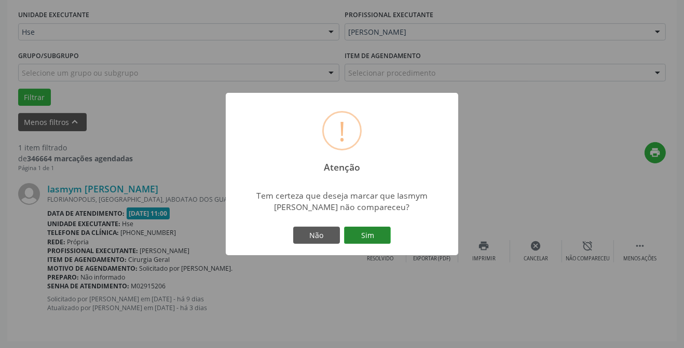
click at [374, 235] on button "Sim" at bounding box center [367, 236] width 47 height 18
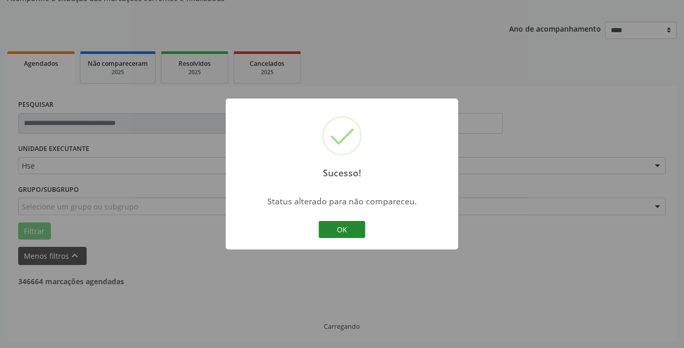
scroll to position [71, 0]
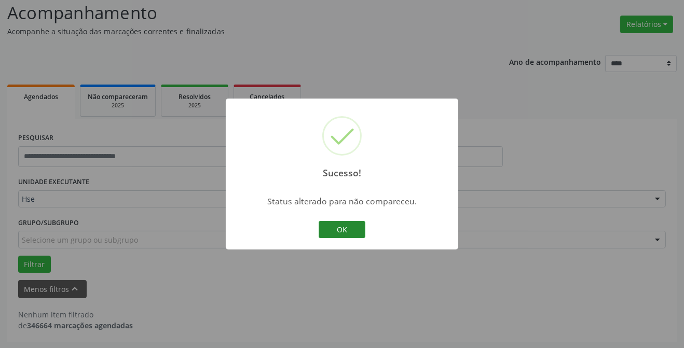
click at [336, 227] on button "OK" at bounding box center [342, 230] width 47 height 18
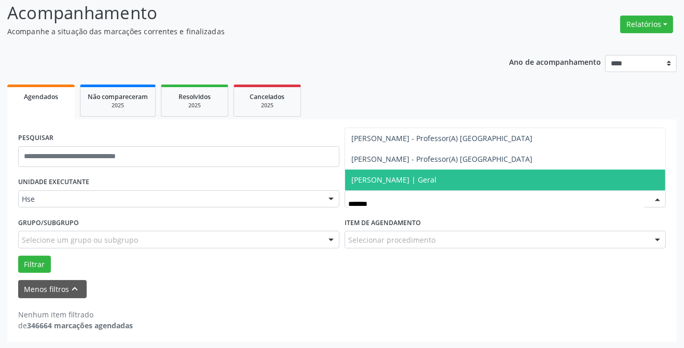
click at [419, 178] on span "[PERSON_NAME] | Geral" at bounding box center [394, 180] width 85 height 10
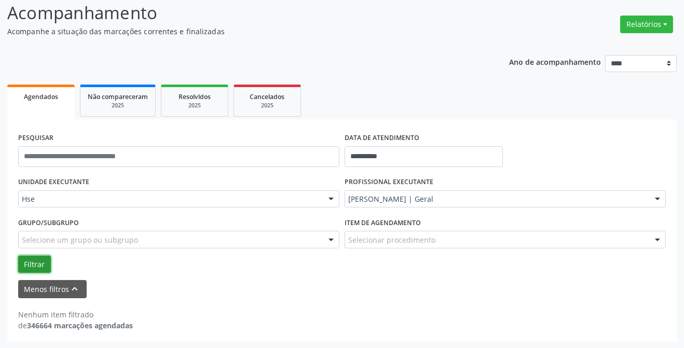
click at [46, 265] on button "Filtrar" at bounding box center [34, 265] width 33 height 18
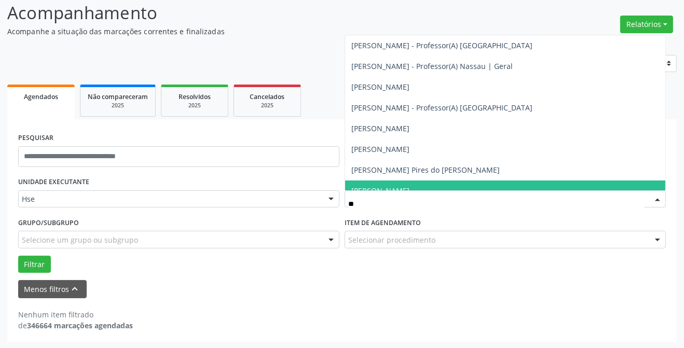
type input "***"
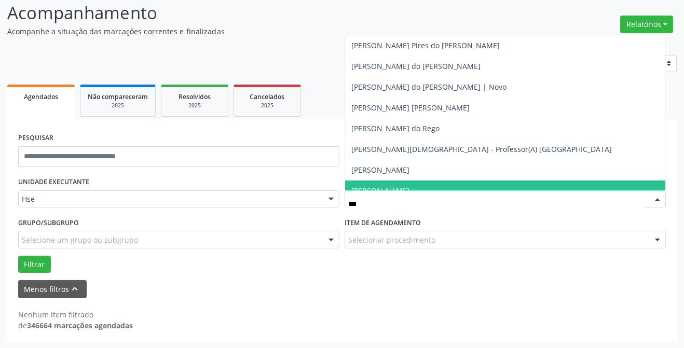
click at [401, 181] on span "[PERSON_NAME]" at bounding box center [505, 191] width 320 height 21
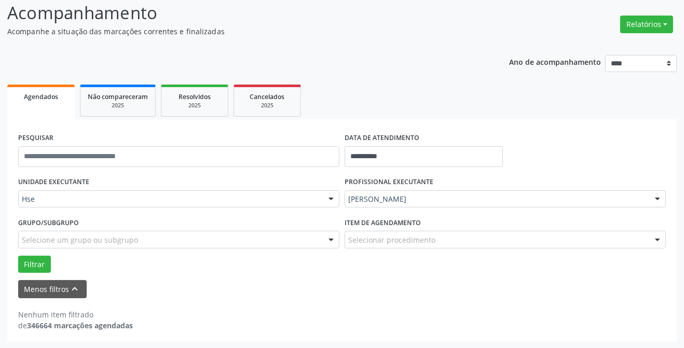
click at [223, 236] on div "Selecione um grupo ou subgrupo" at bounding box center [178, 240] width 321 height 18
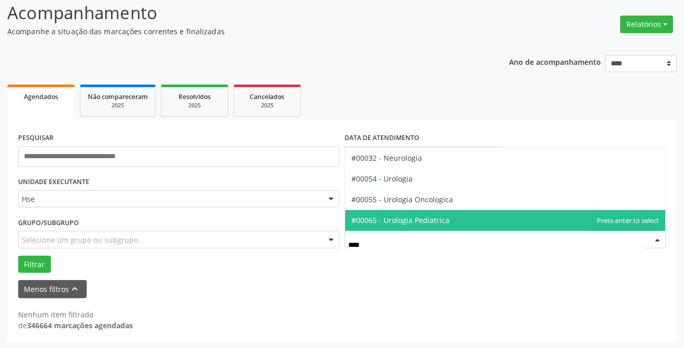
scroll to position [0, 0]
type input "*****"
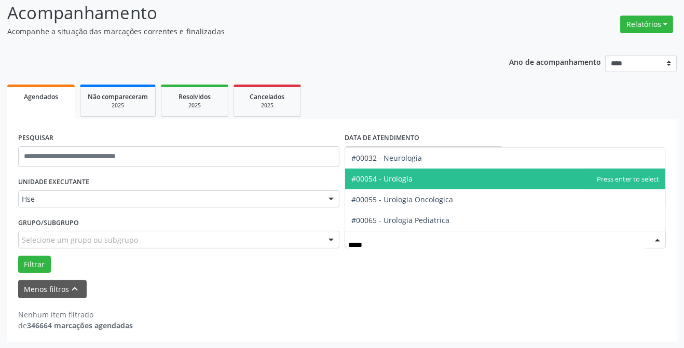
click at [401, 171] on span "#00054 - Urologia" at bounding box center [505, 179] width 320 height 21
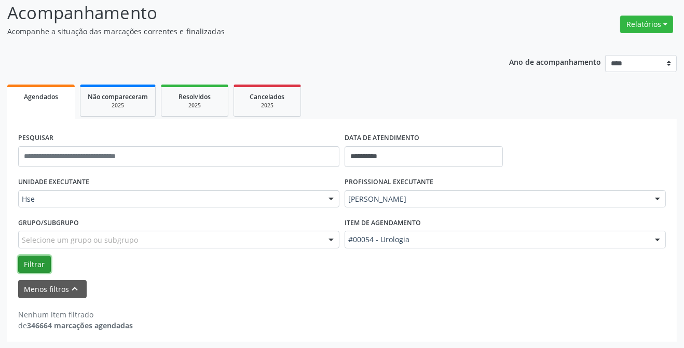
click at [32, 267] on button "Filtrar" at bounding box center [34, 265] width 33 height 18
click at [668, 25] on button "Relatórios" at bounding box center [647, 25] width 53 height 18
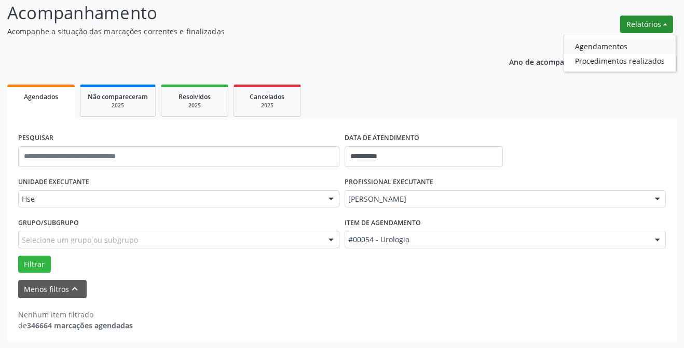
click at [619, 45] on link "Agendamentos" at bounding box center [620, 46] width 112 height 15
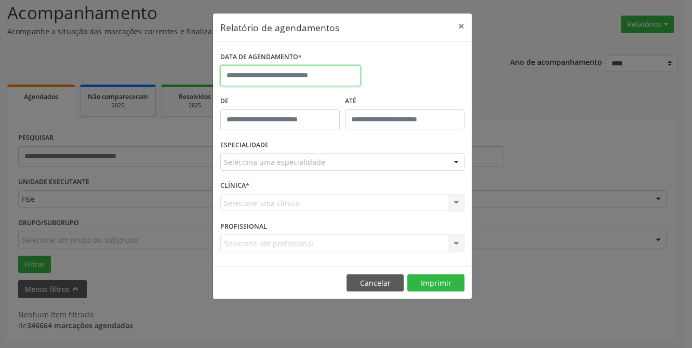
click at [340, 76] on input "text" at bounding box center [290, 75] width 140 height 21
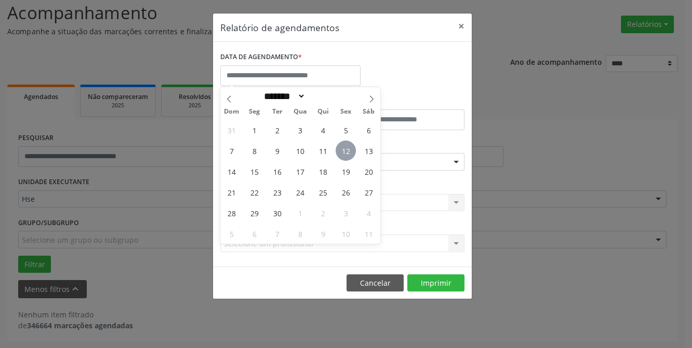
click at [341, 142] on span "12" at bounding box center [345, 151] width 20 height 20
type input "**********"
click at [341, 142] on span "12" at bounding box center [345, 151] width 20 height 20
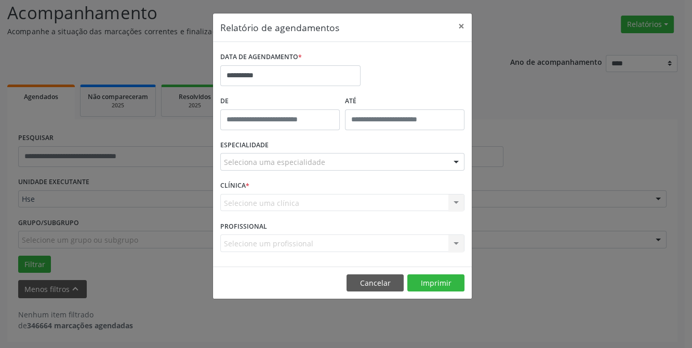
click at [354, 168] on div "Seleciona uma especialidade" at bounding box center [342, 162] width 244 height 18
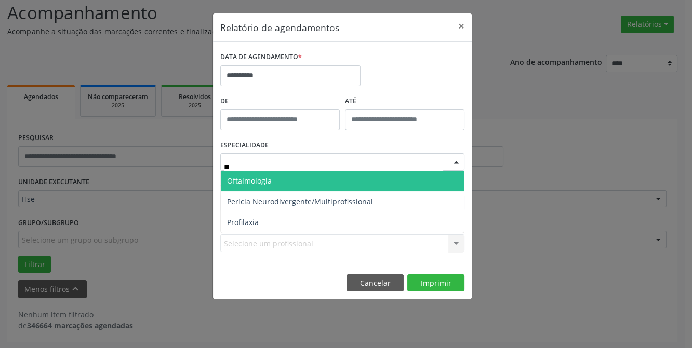
type input "***"
click at [337, 174] on span "Oftalmologia" at bounding box center [342, 181] width 243 height 21
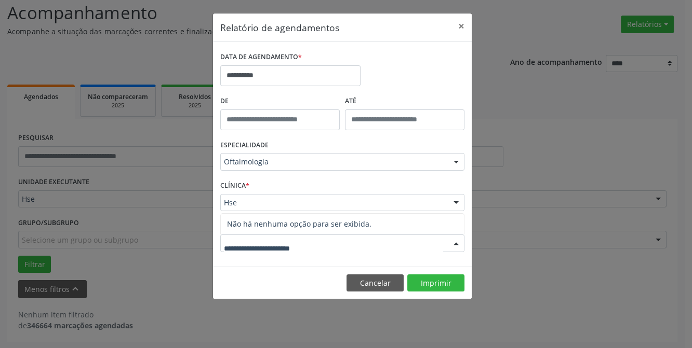
click at [328, 242] on div at bounding box center [342, 244] width 244 height 18
type input "*"
click at [328, 242] on input "text" at bounding box center [333, 248] width 219 height 21
type input "*"
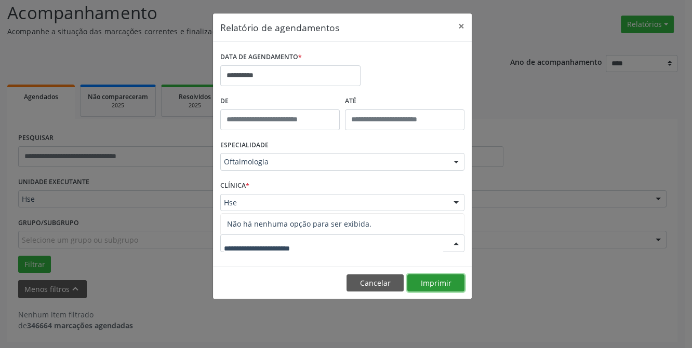
click at [422, 282] on button "Imprimir" at bounding box center [435, 284] width 57 height 18
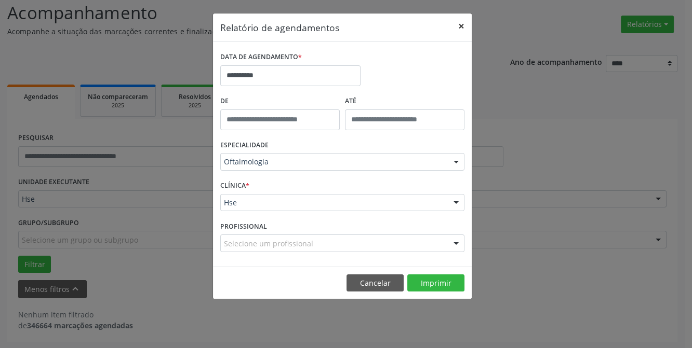
click at [463, 25] on button "×" at bounding box center [461, 26] width 21 height 25
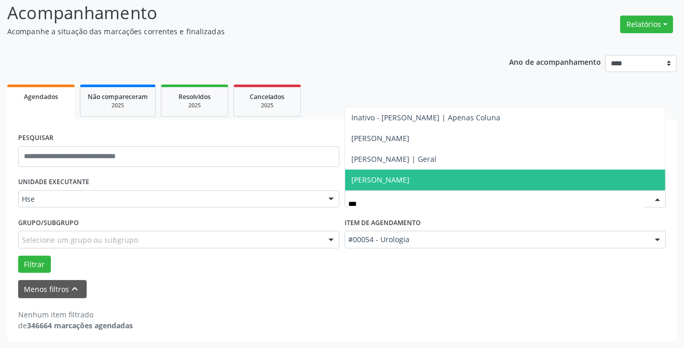
type input "****"
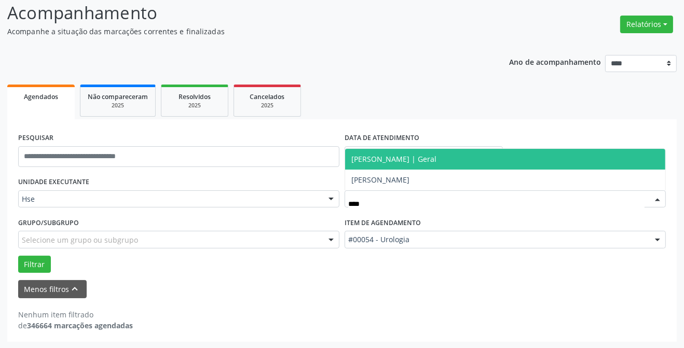
click at [427, 156] on span "[PERSON_NAME] | Geral" at bounding box center [394, 159] width 85 height 10
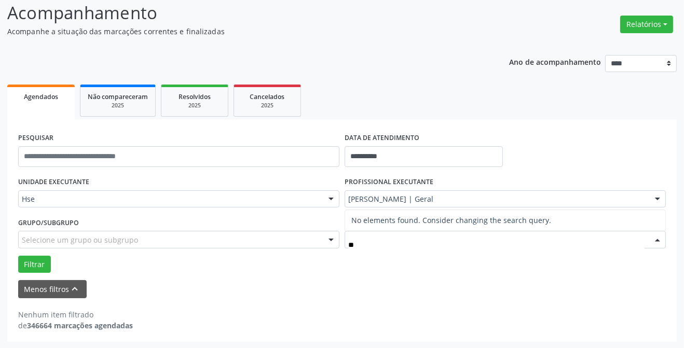
type input "*"
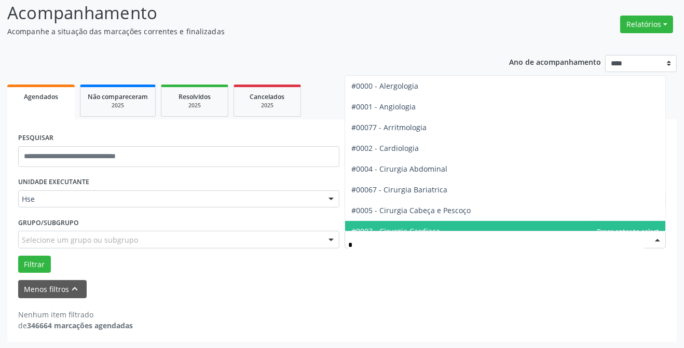
type input "**"
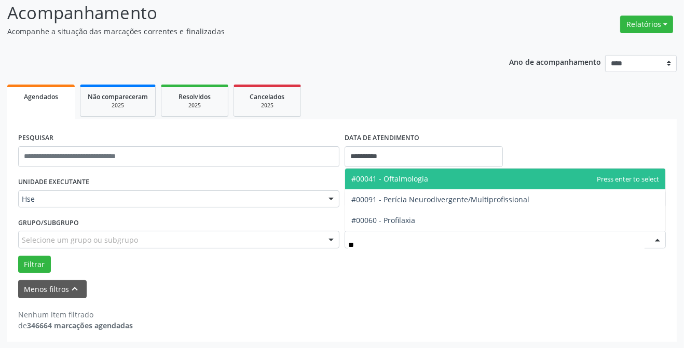
click at [412, 177] on span "#00041 - Oftalmologia" at bounding box center [390, 179] width 77 height 10
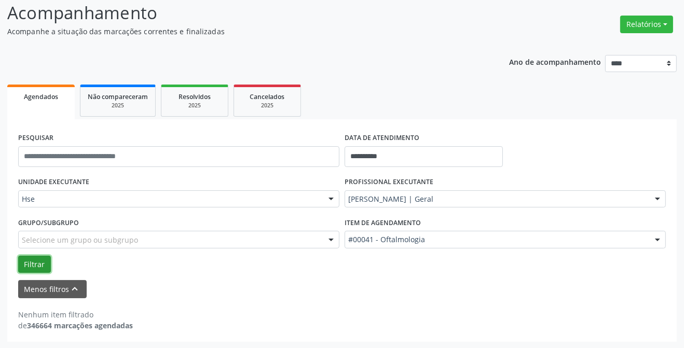
click at [32, 259] on button "Filtrar" at bounding box center [34, 265] width 33 height 18
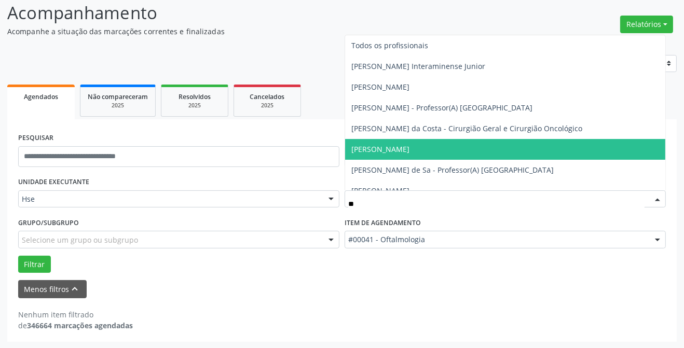
type input "***"
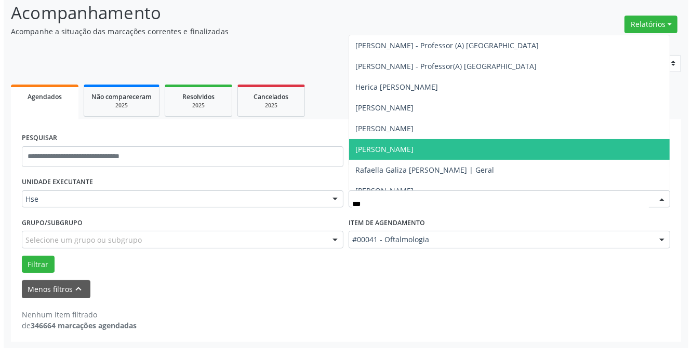
scroll to position [31, 0]
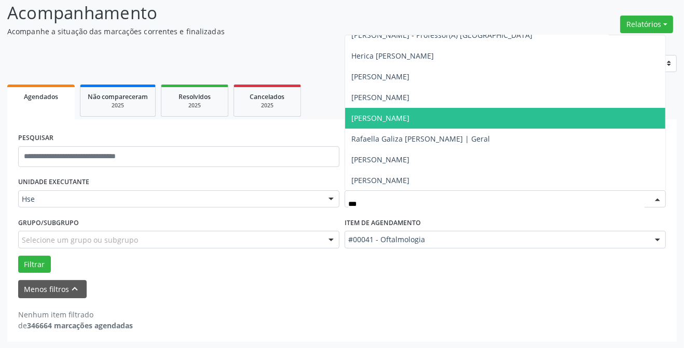
click at [410, 119] on span "[PERSON_NAME]" at bounding box center [381, 118] width 58 height 10
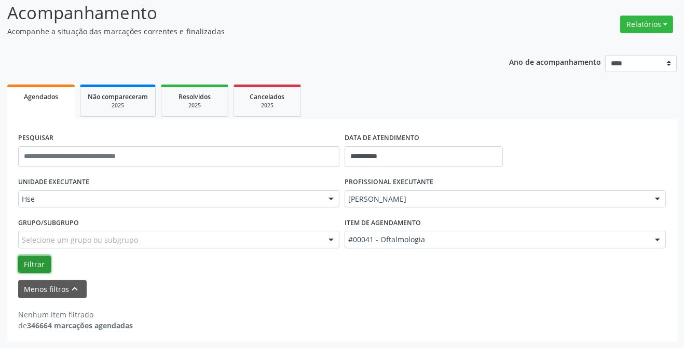
click at [24, 262] on button "Filtrar" at bounding box center [34, 265] width 33 height 18
click at [630, 26] on button "Relatórios" at bounding box center [647, 25] width 53 height 18
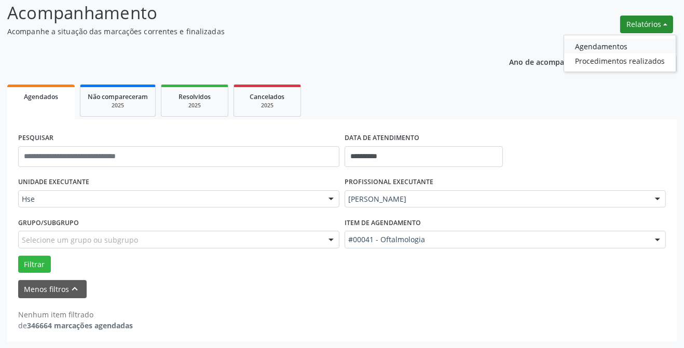
click at [589, 47] on link "Agendamentos" at bounding box center [620, 46] width 112 height 15
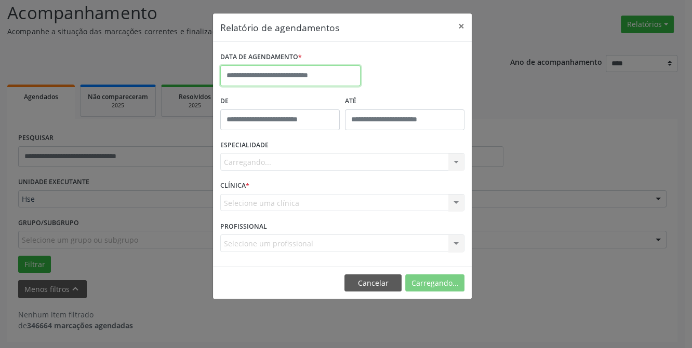
click at [306, 77] on input "text" at bounding box center [290, 75] width 140 height 21
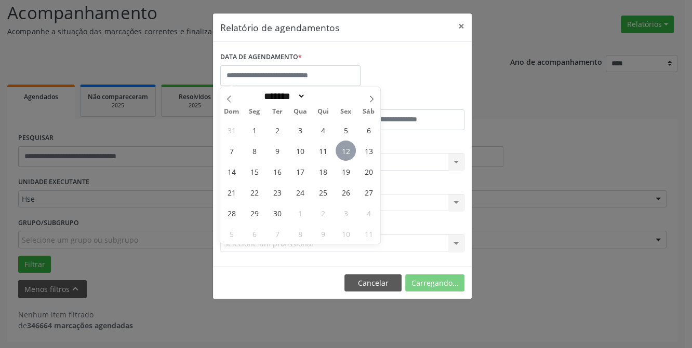
click at [346, 151] on span "12" at bounding box center [345, 151] width 20 height 20
type input "**********"
click at [344, 150] on span "12" at bounding box center [345, 151] width 20 height 20
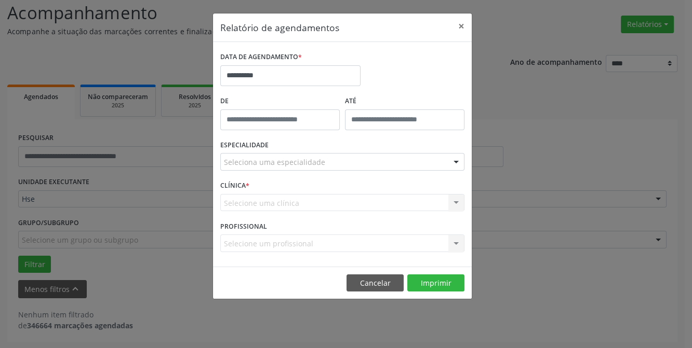
click at [320, 132] on div "De" at bounding box center [280, 115] width 125 height 44
click at [308, 243] on div "Selecione um profissional Nenhum resultado encontrado para: " " Não há nenhuma …" at bounding box center [342, 244] width 244 height 18
click at [305, 197] on div "Selecione uma clínica Hse Nenhum resultado encontrado para: " " Não há nenhuma …" at bounding box center [342, 203] width 244 height 18
click at [434, 161] on div "Seleciona uma especialidade" at bounding box center [342, 162] width 244 height 18
